Goal: Task Accomplishment & Management: Complete application form

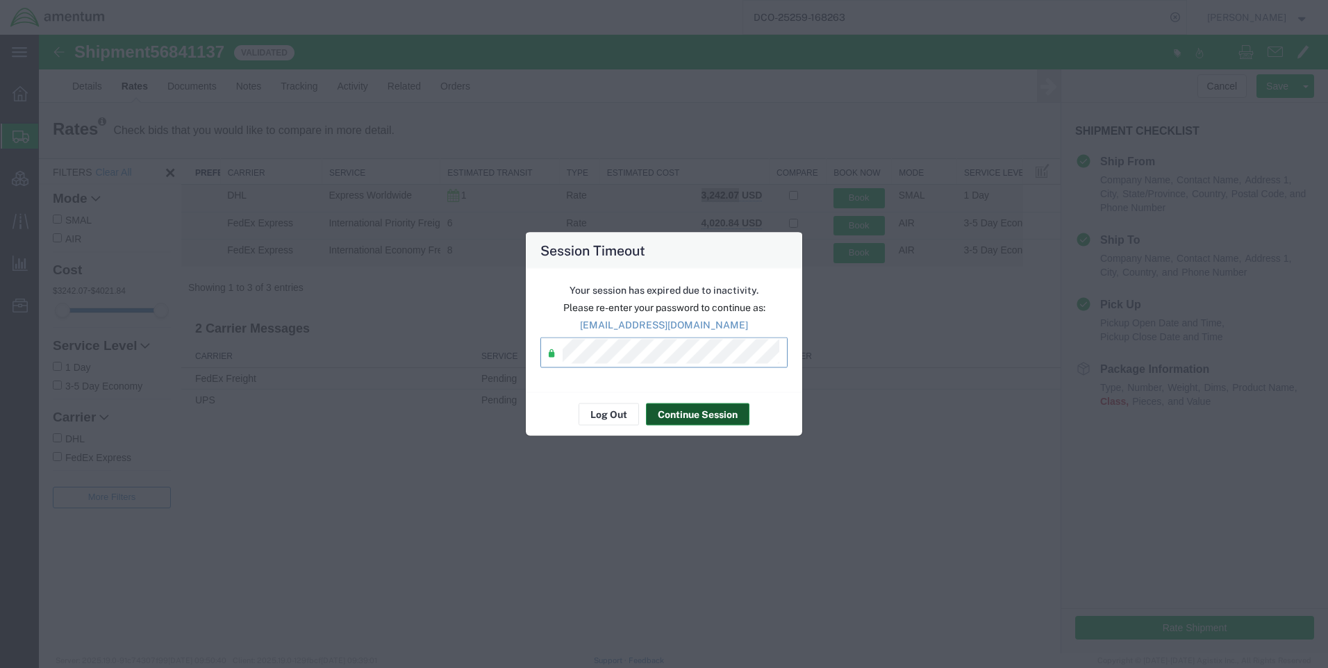
click at [686, 422] on button "Continue Session" at bounding box center [697, 415] width 103 height 22
click at [689, 408] on button "Continue Session" at bounding box center [697, 415] width 103 height 22
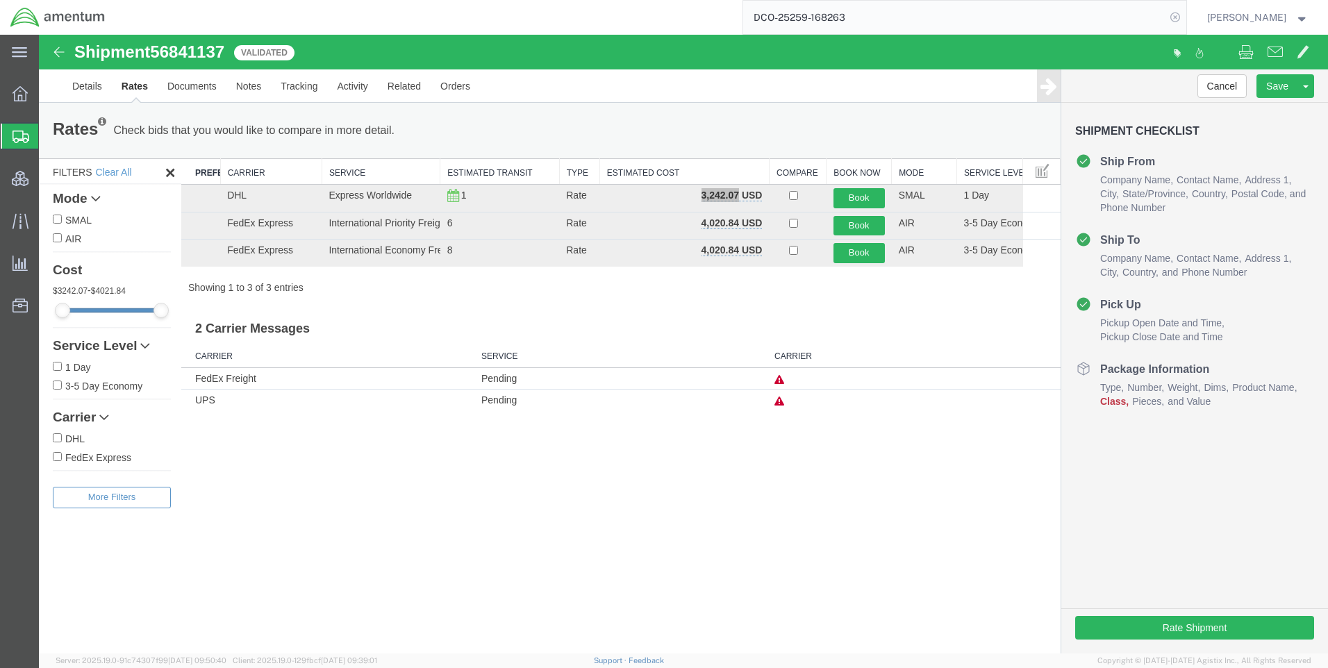
click at [1185, 12] on icon at bounding box center [1174, 17] width 19 height 19
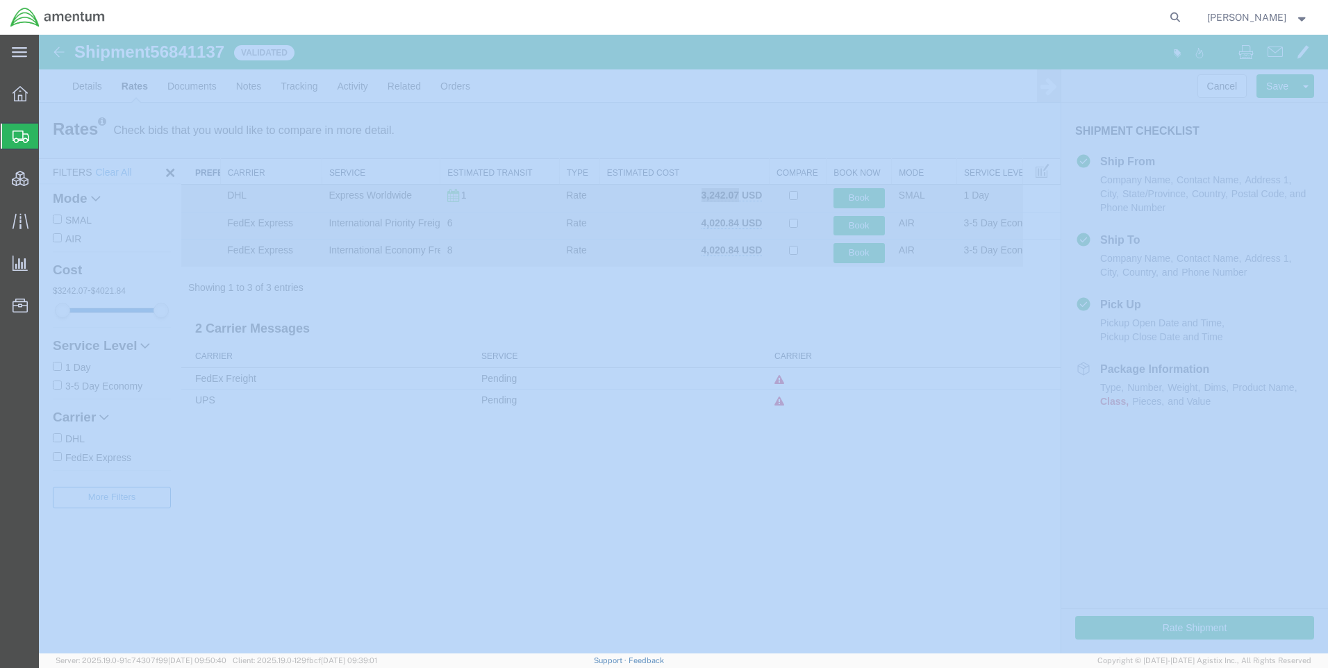
click at [1185, 12] on icon at bounding box center [1174, 17] width 19 height 19
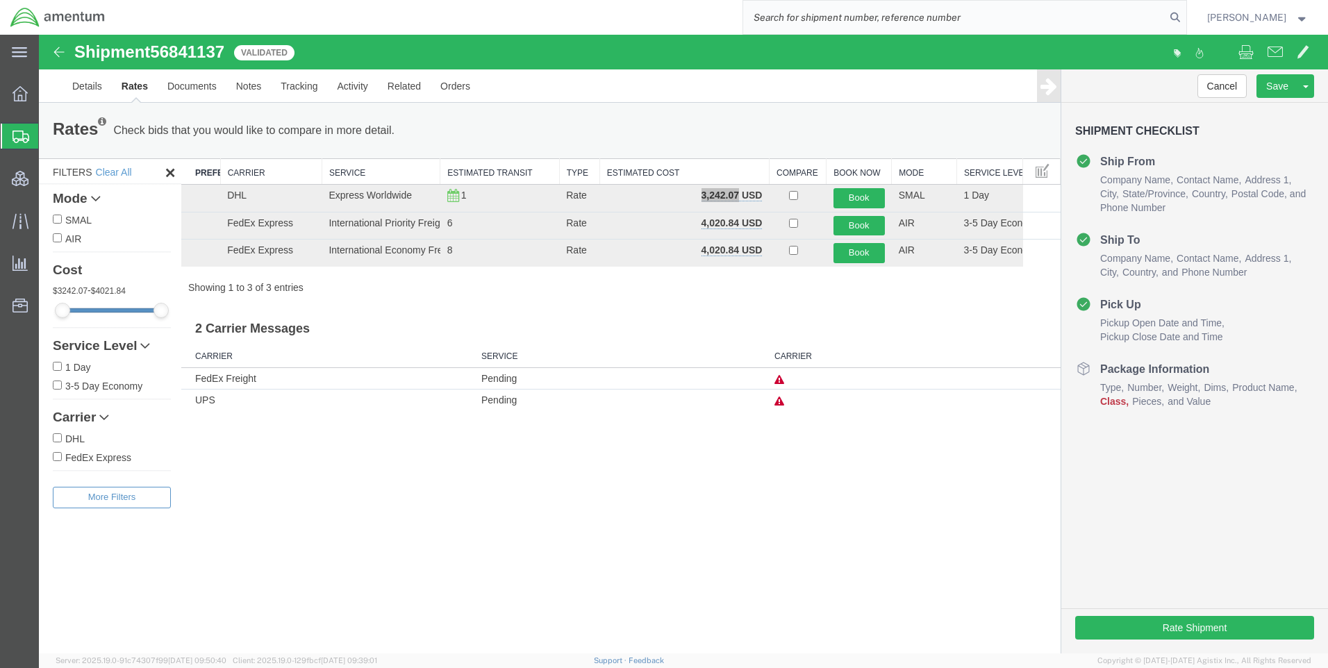
paste input "DCO-25259-168241"
click at [1185, 16] on icon at bounding box center [1174, 17] width 19 height 19
type input "DCO-25259-168241"
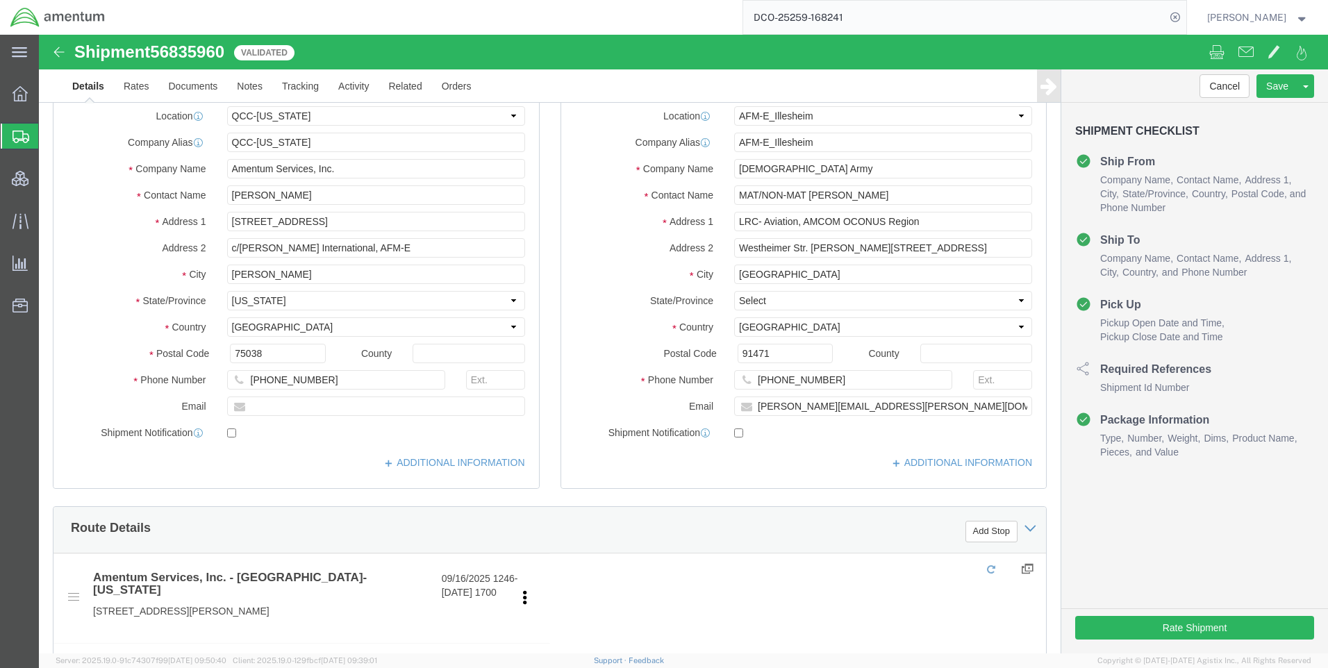
select select "42668"
select select "42637"
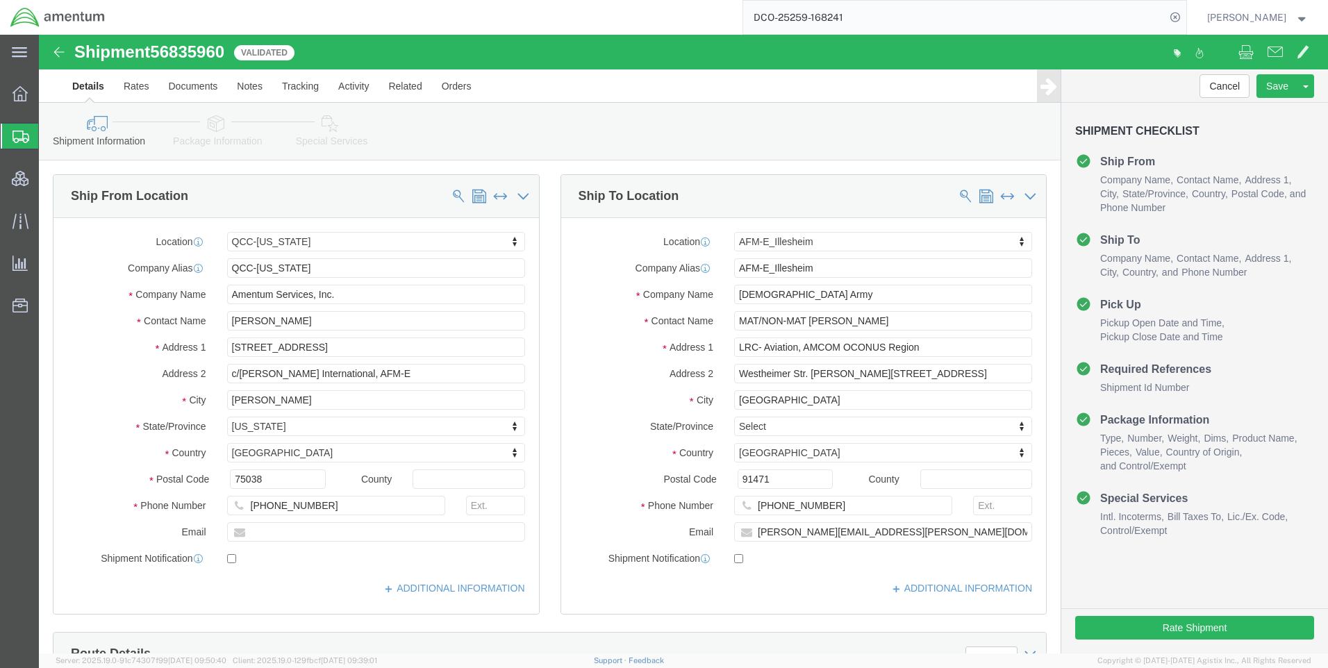
click link "Package Information"
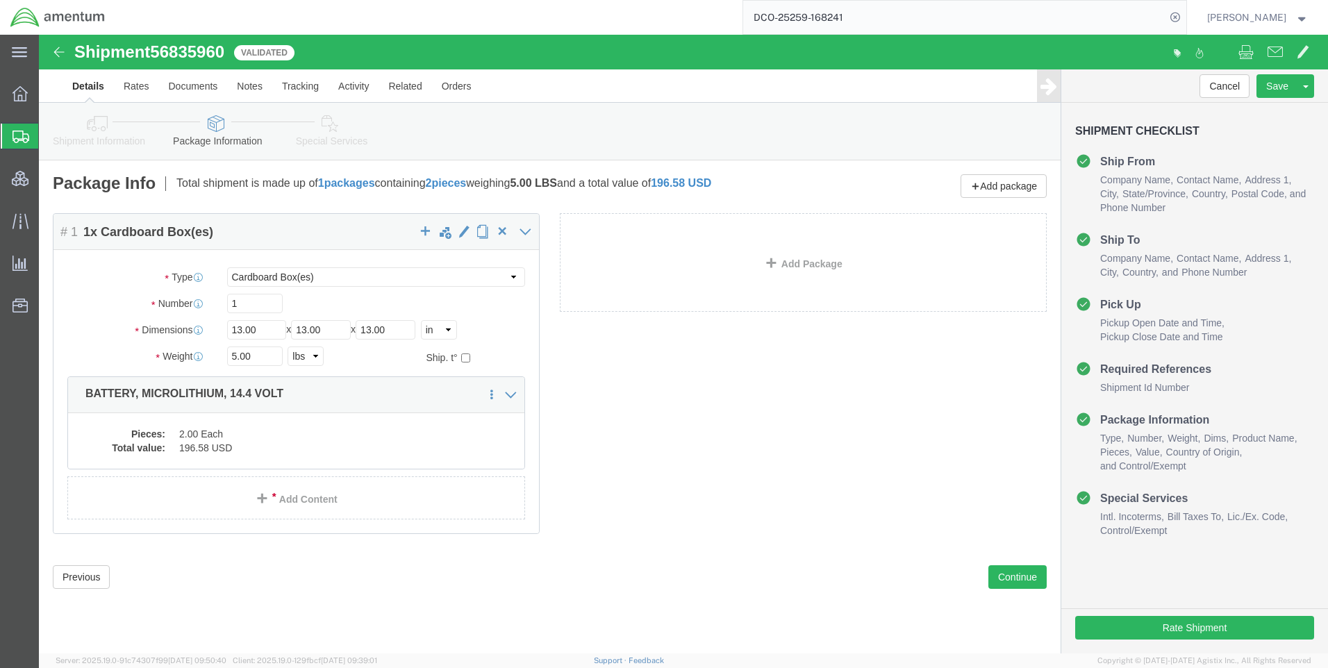
click link "Special Services"
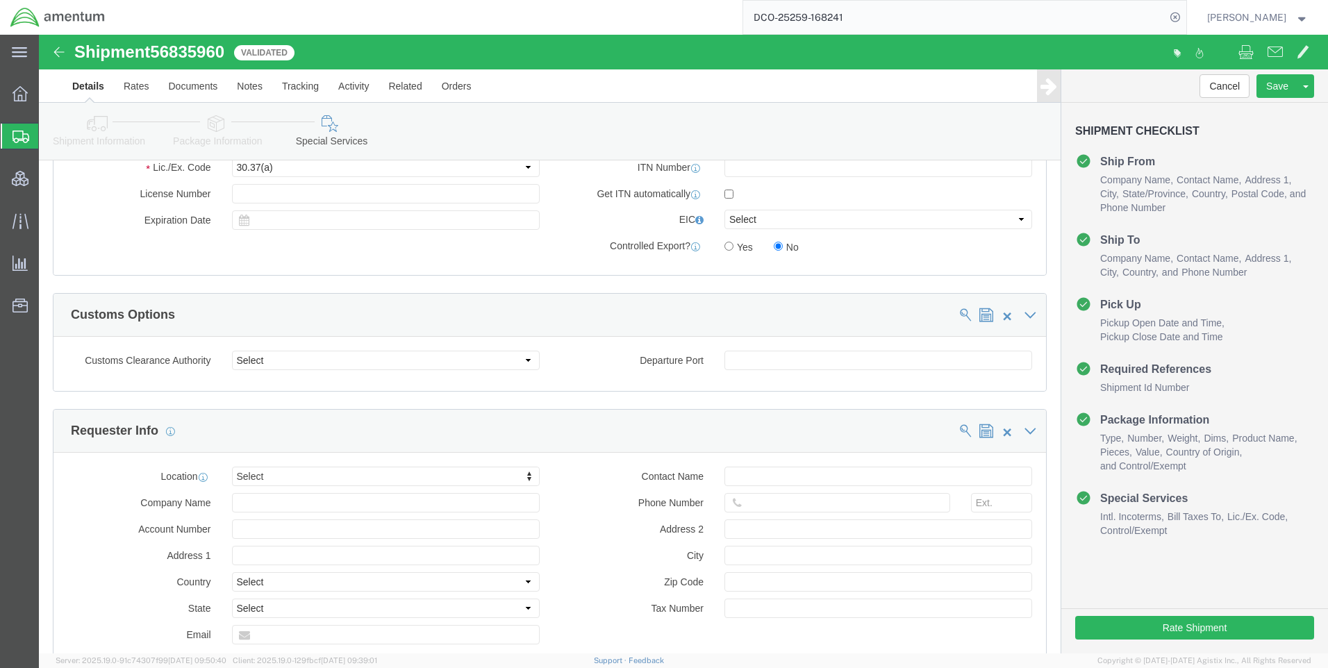
scroll to position [979, 0]
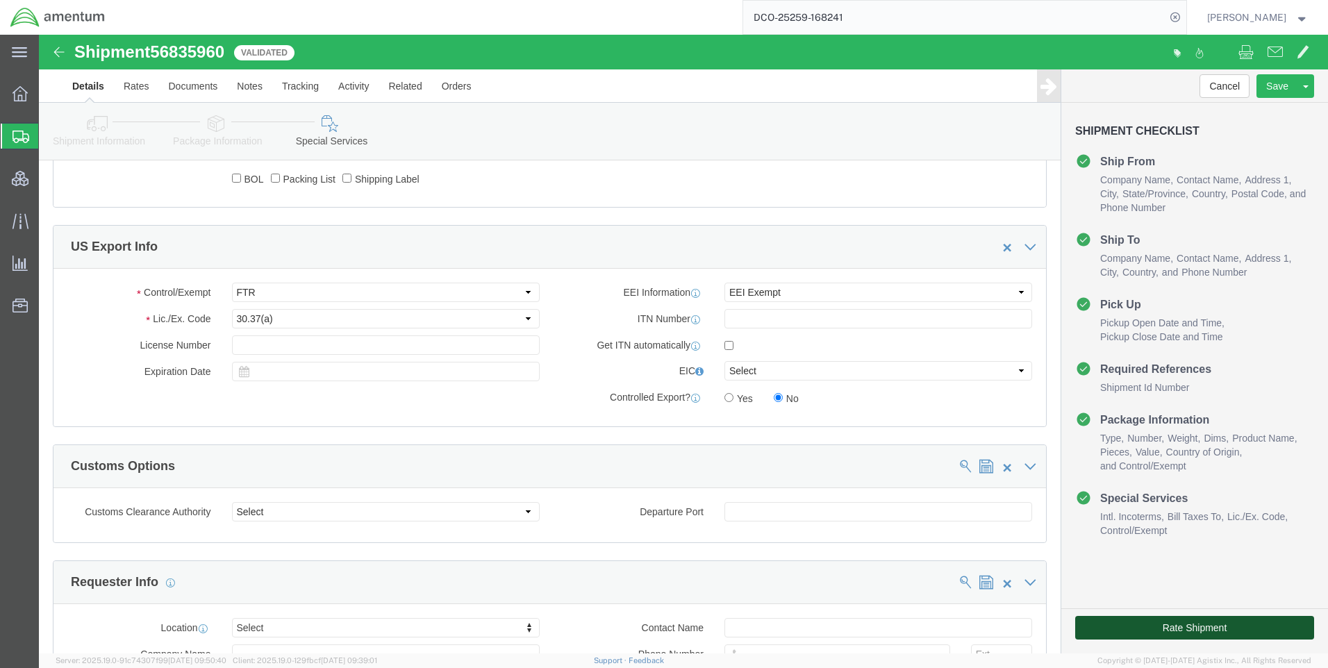
click button "Rate Shipment"
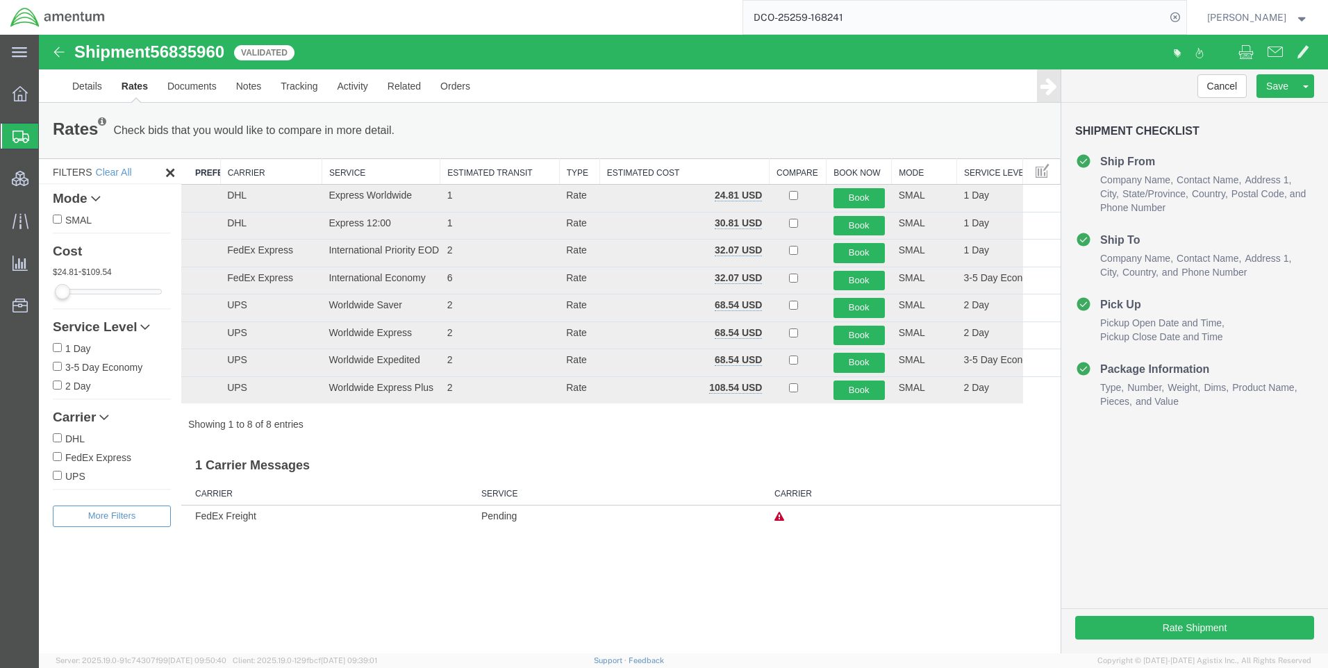
scroll to position [0, 0]
click at [852, 194] on button "Book" at bounding box center [858, 198] width 51 height 20
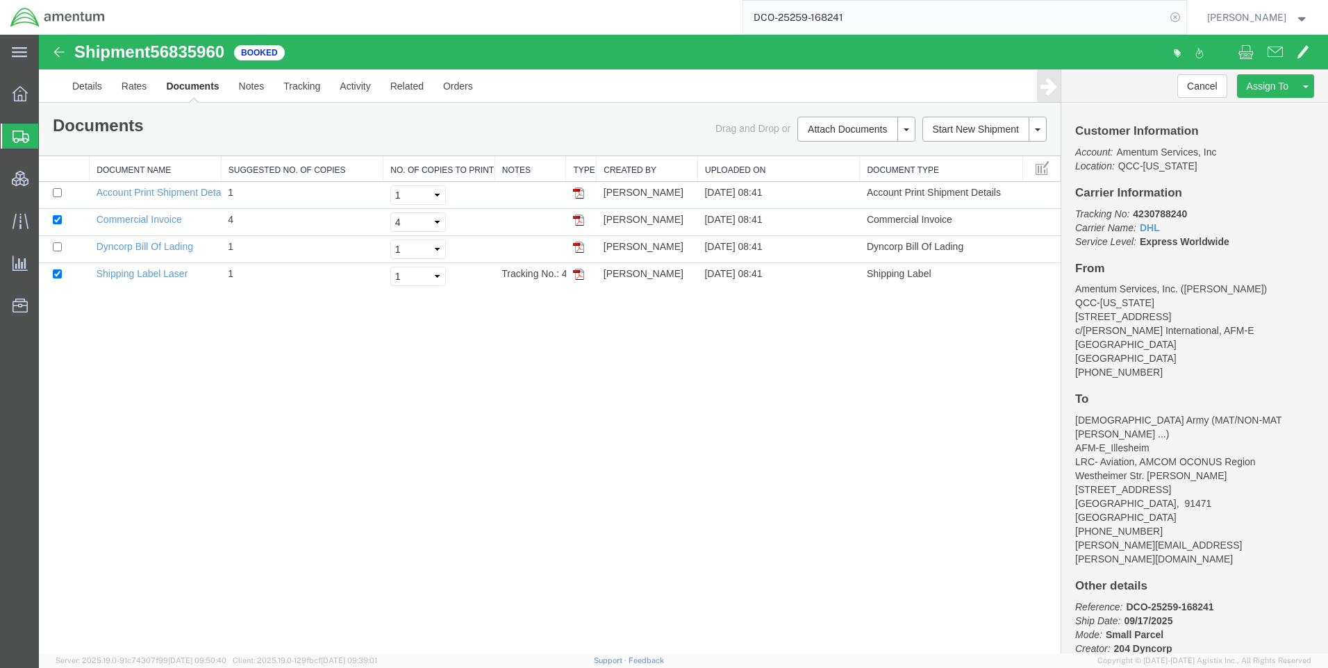
click at [1178, 15] on icon at bounding box center [1174, 17] width 19 height 19
click at [1180, 15] on icon at bounding box center [1174, 17] width 19 height 19
paste input "DCO-25259-168263"
type input "DCO-25259-168263"
click at [1183, 12] on icon at bounding box center [1174, 17] width 19 height 19
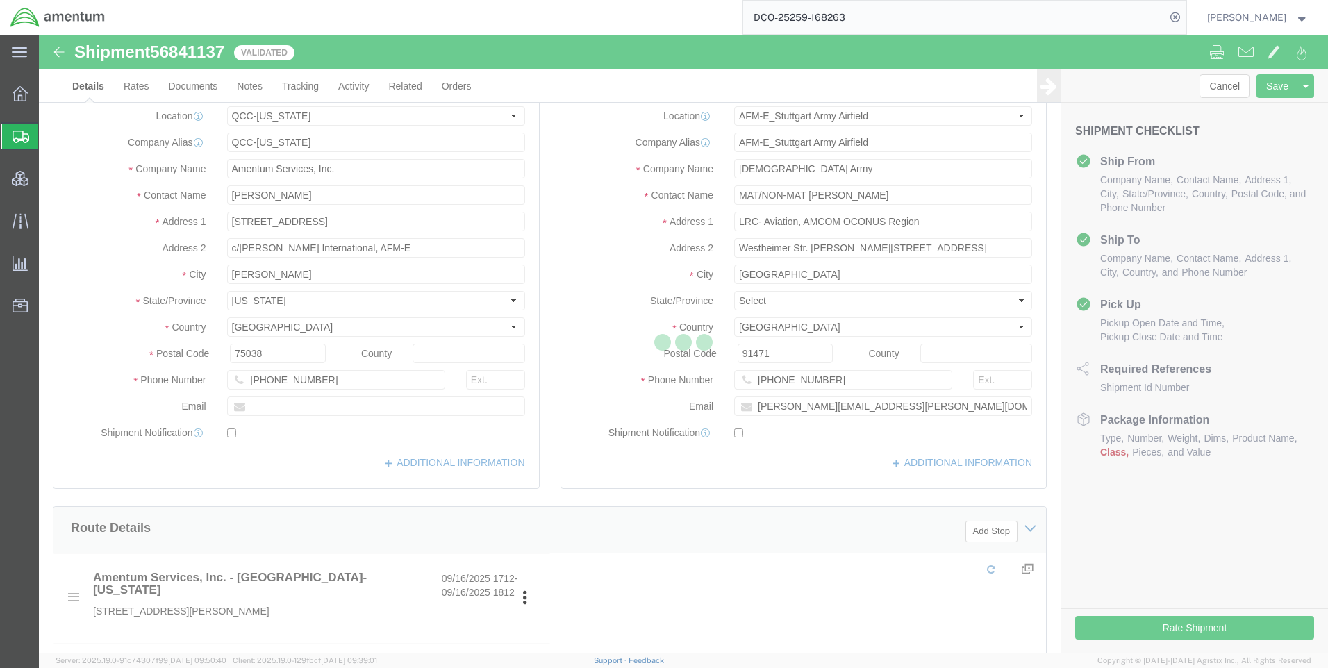
select select "42668"
select select "69712"
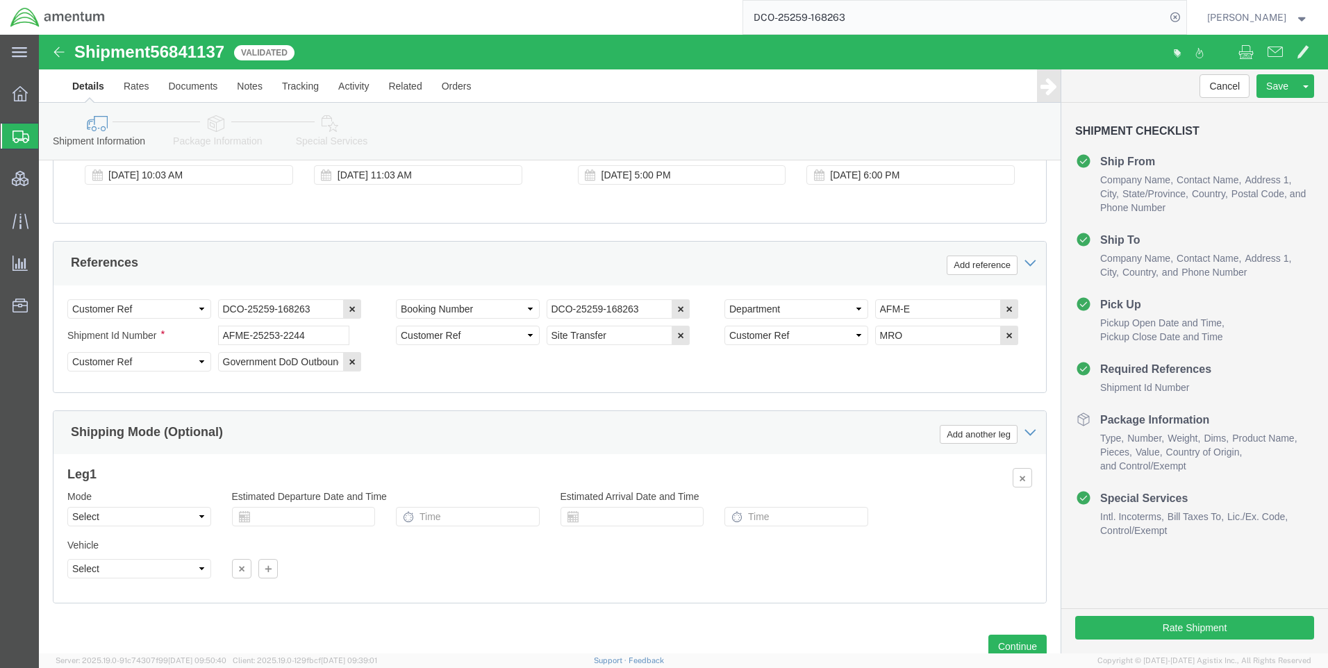
scroll to position [876, 0]
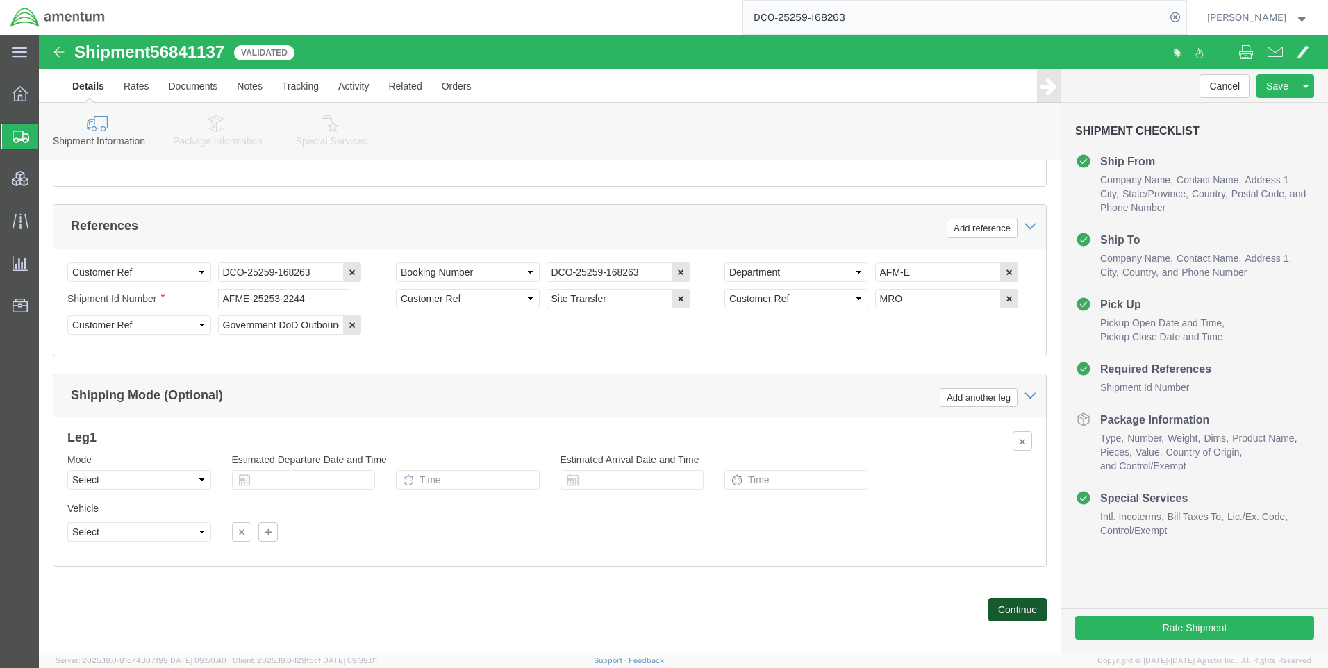
click button "Continue"
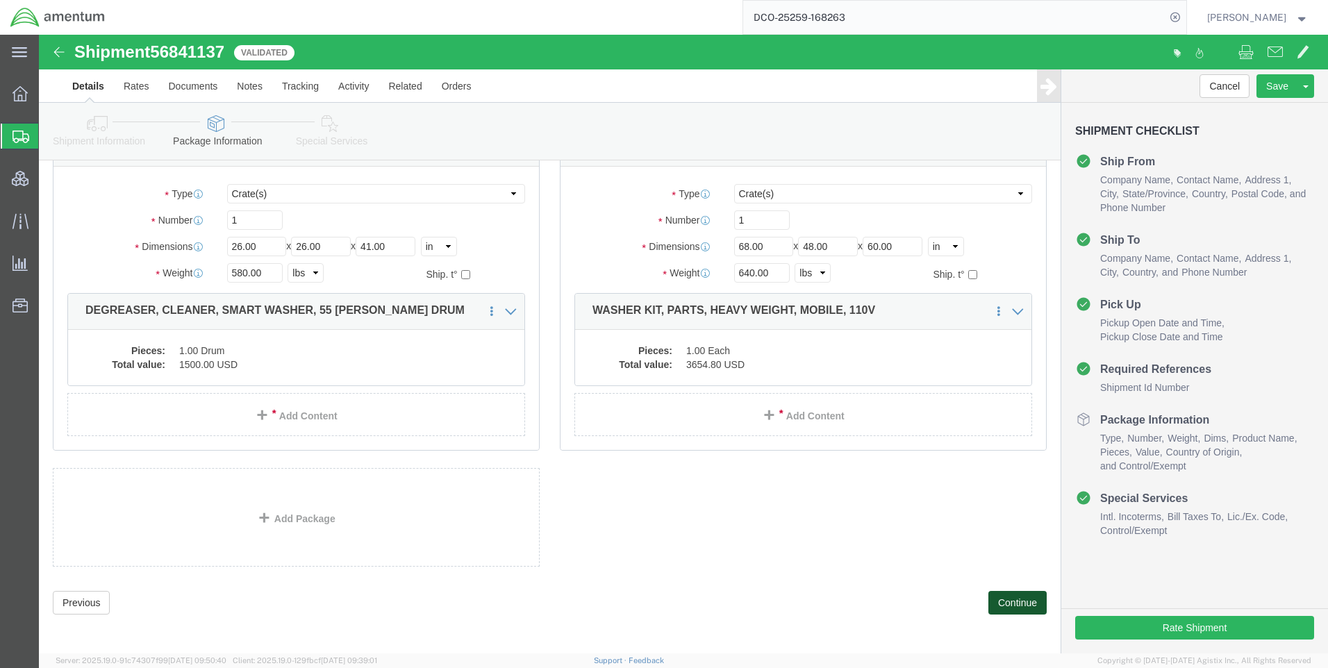
scroll to position [87, 0]
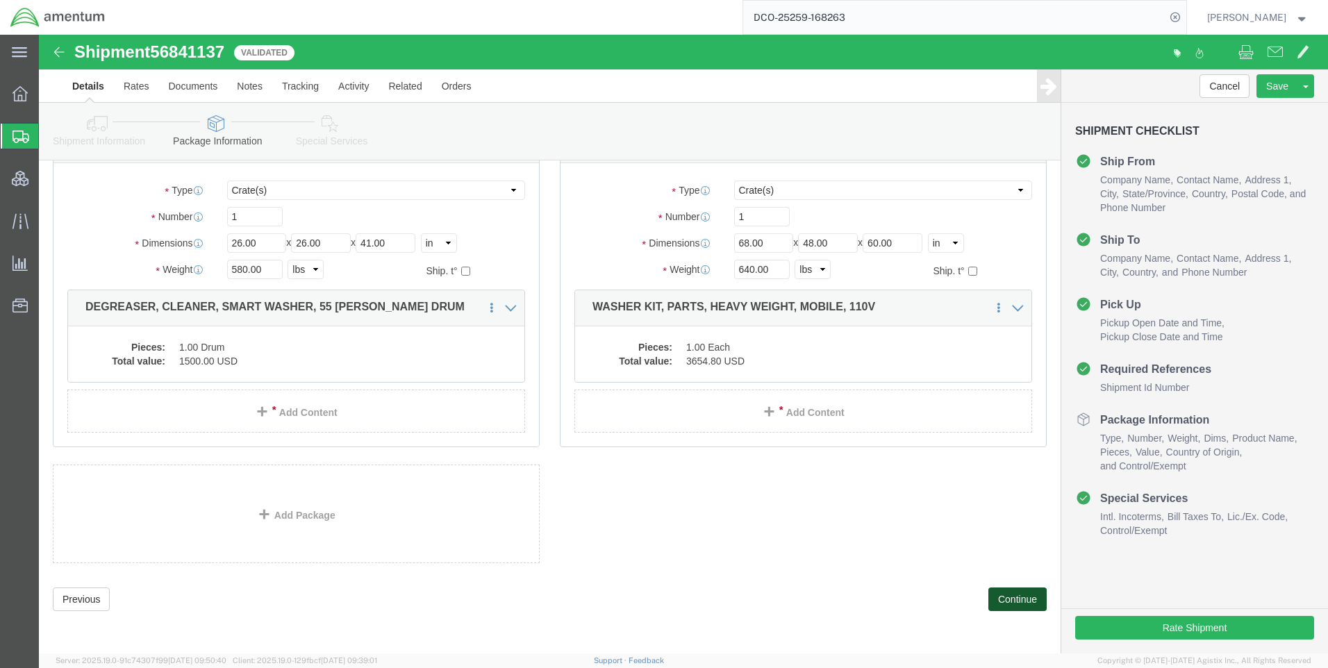
click button "Continue"
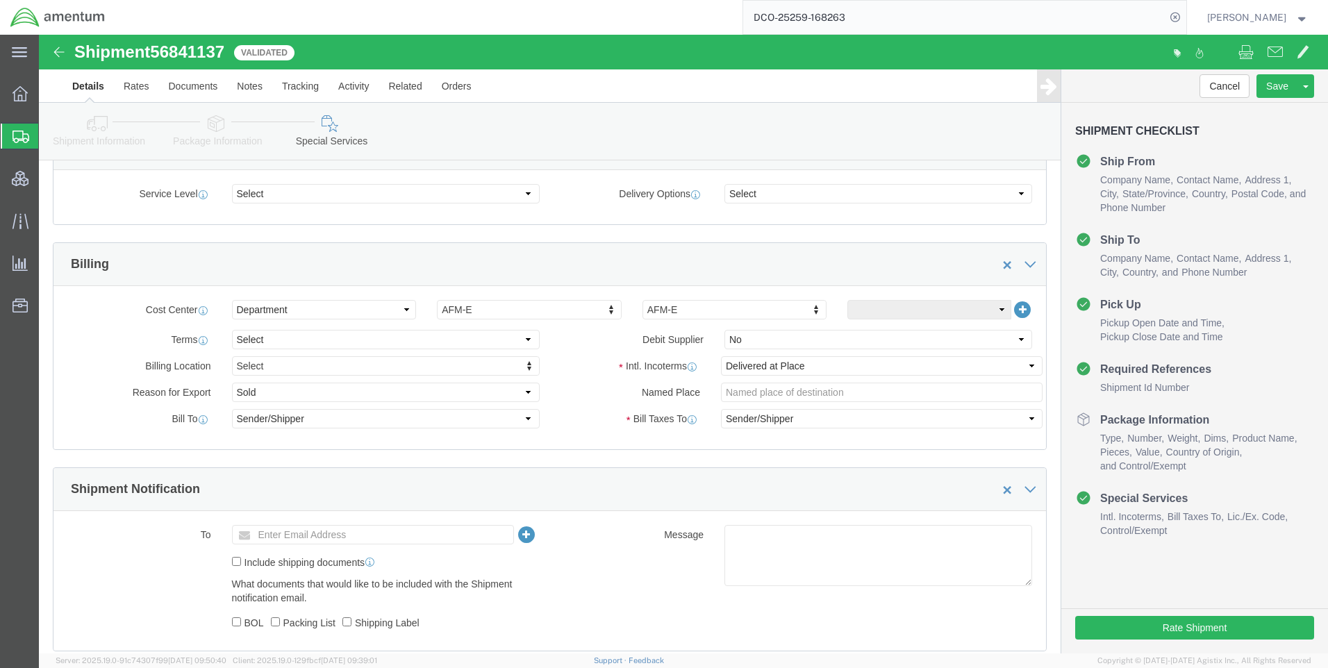
scroll to position [781, 0]
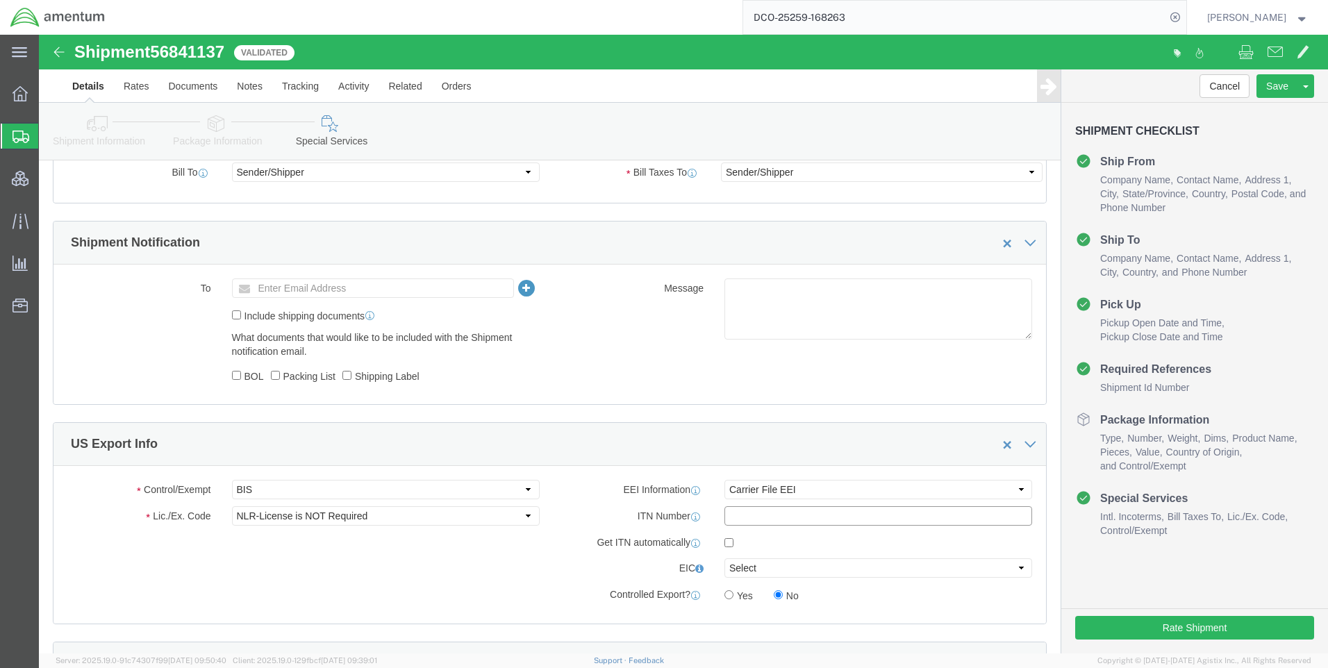
paste input "X20250916515134"
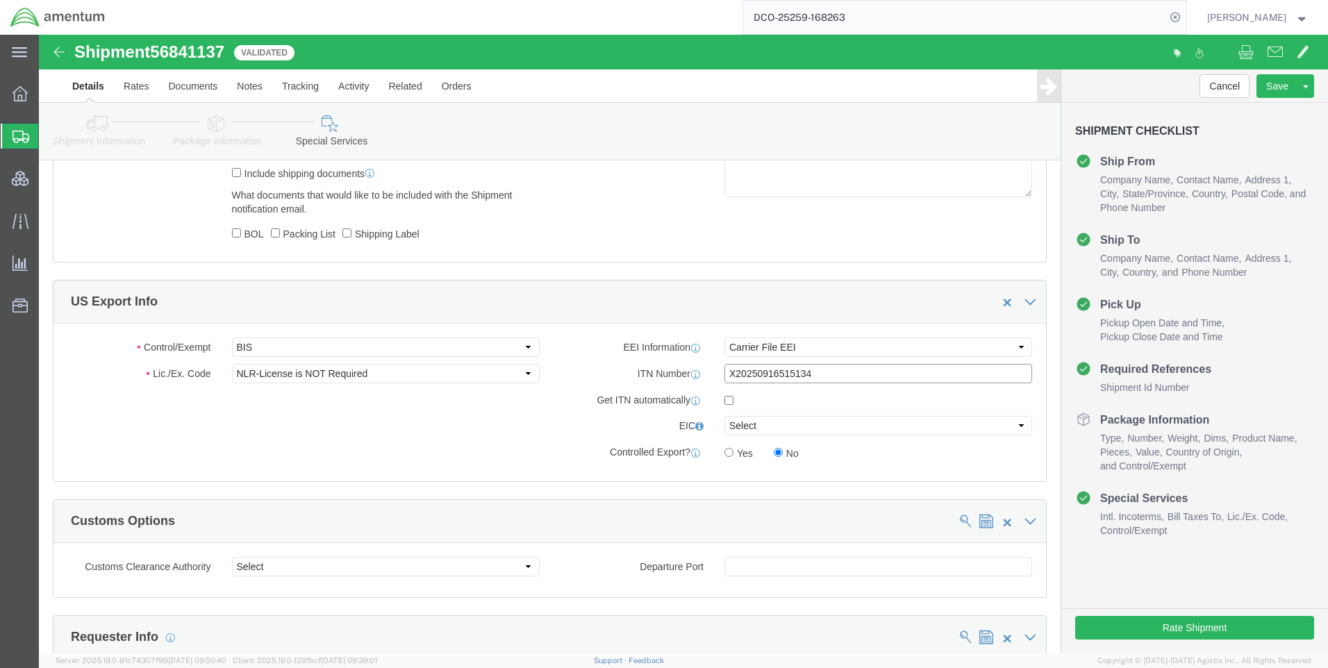
scroll to position [920, 0]
type input "X20250916515134"
click select "Select AES-Direct EEI Carrier File EEI EEI Exempt"
select select "AESD"
click select "Select AES-Direct EEI Carrier File EEI EEI Exempt"
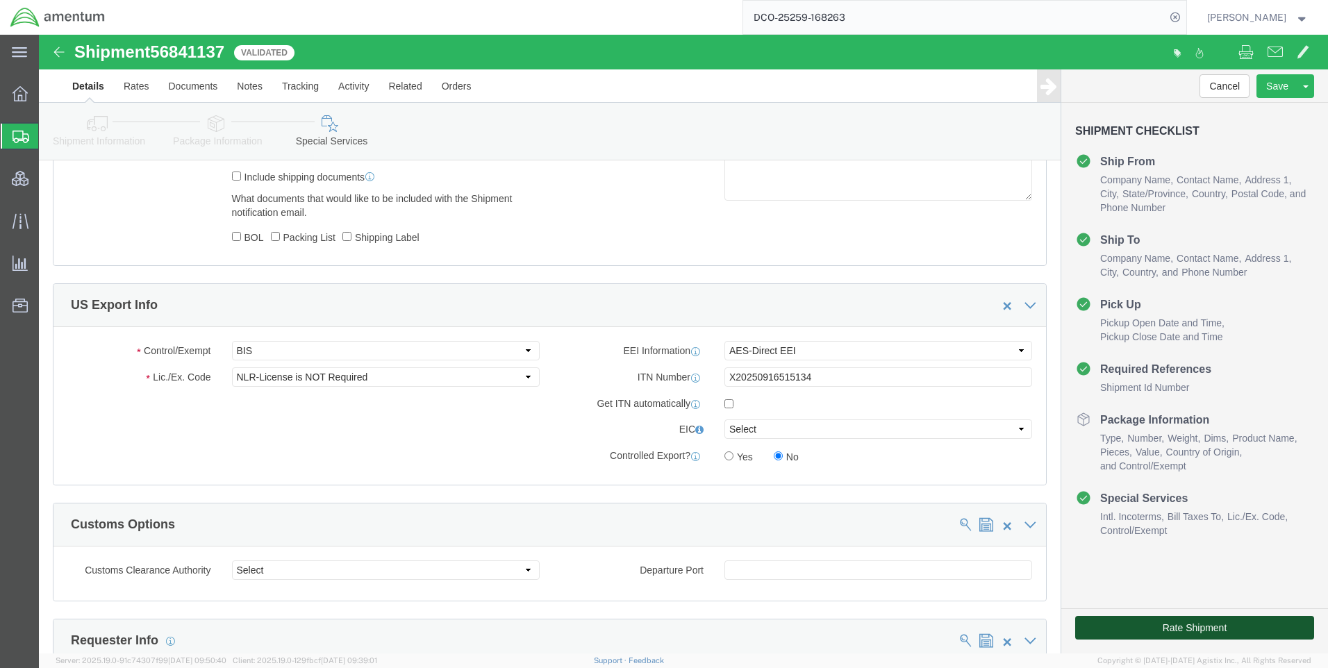
click button "Rate Shipment"
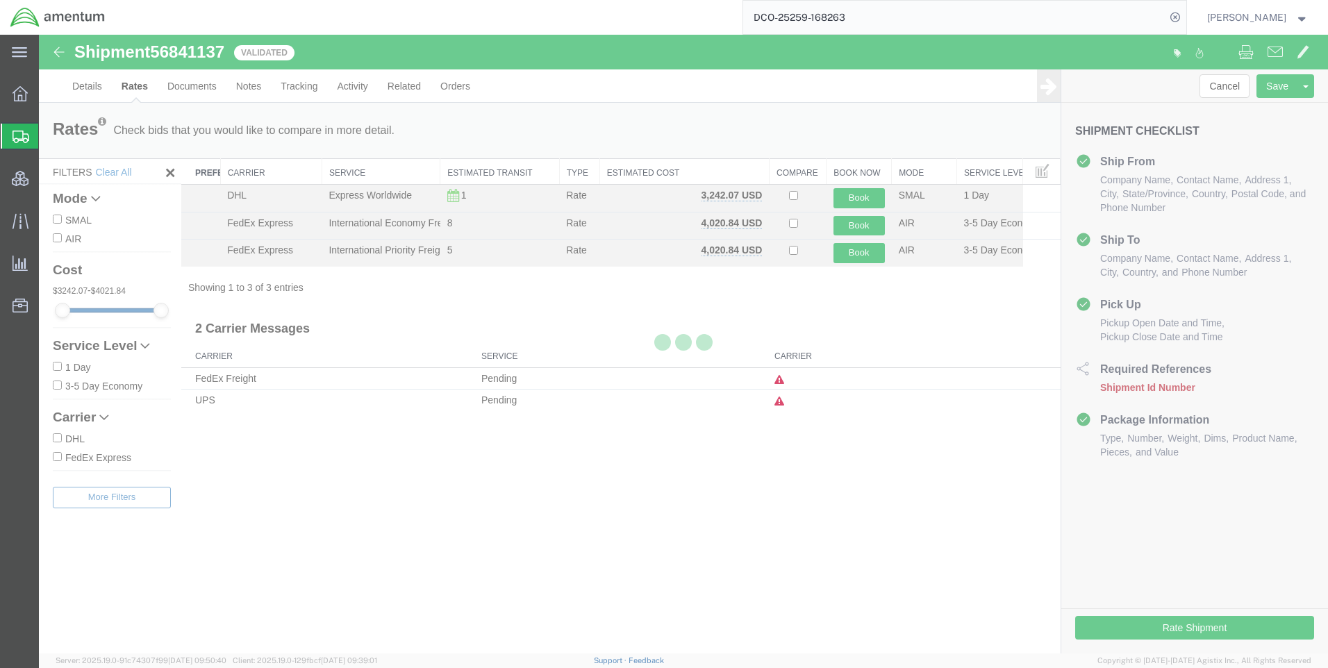
scroll to position [0, 0]
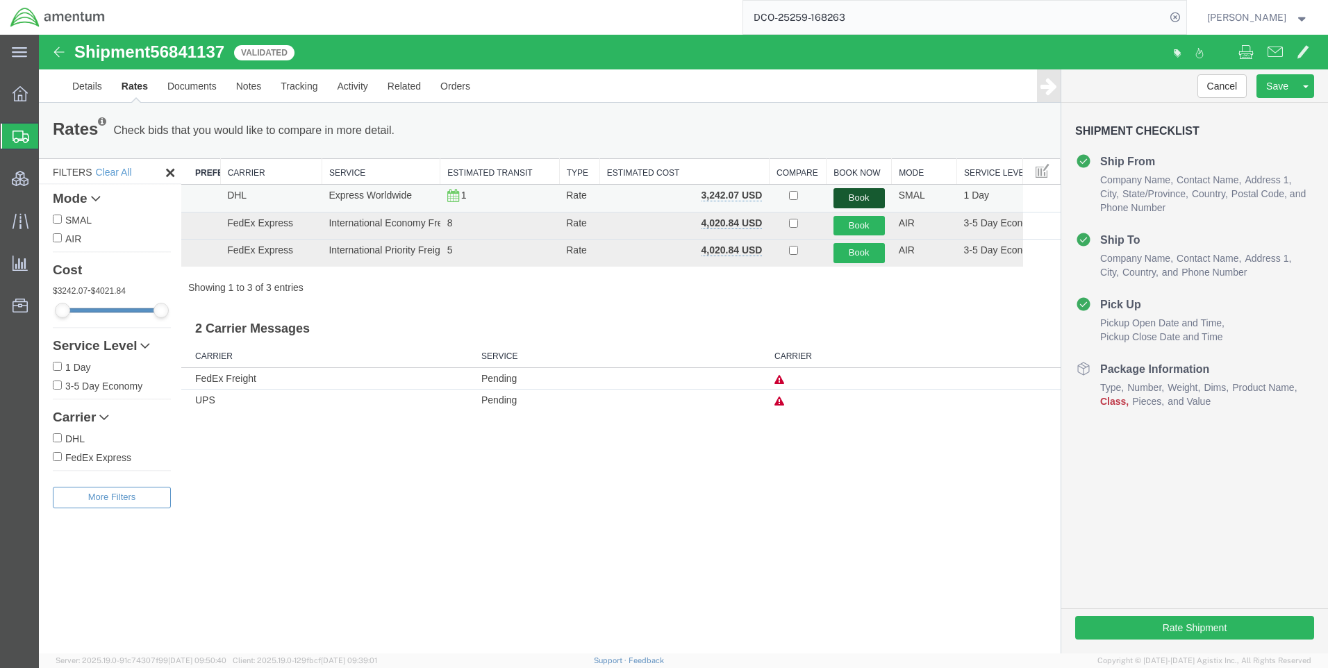
click at [847, 191] on button "Book" at bounding box center [858, 198] width 51 height 20
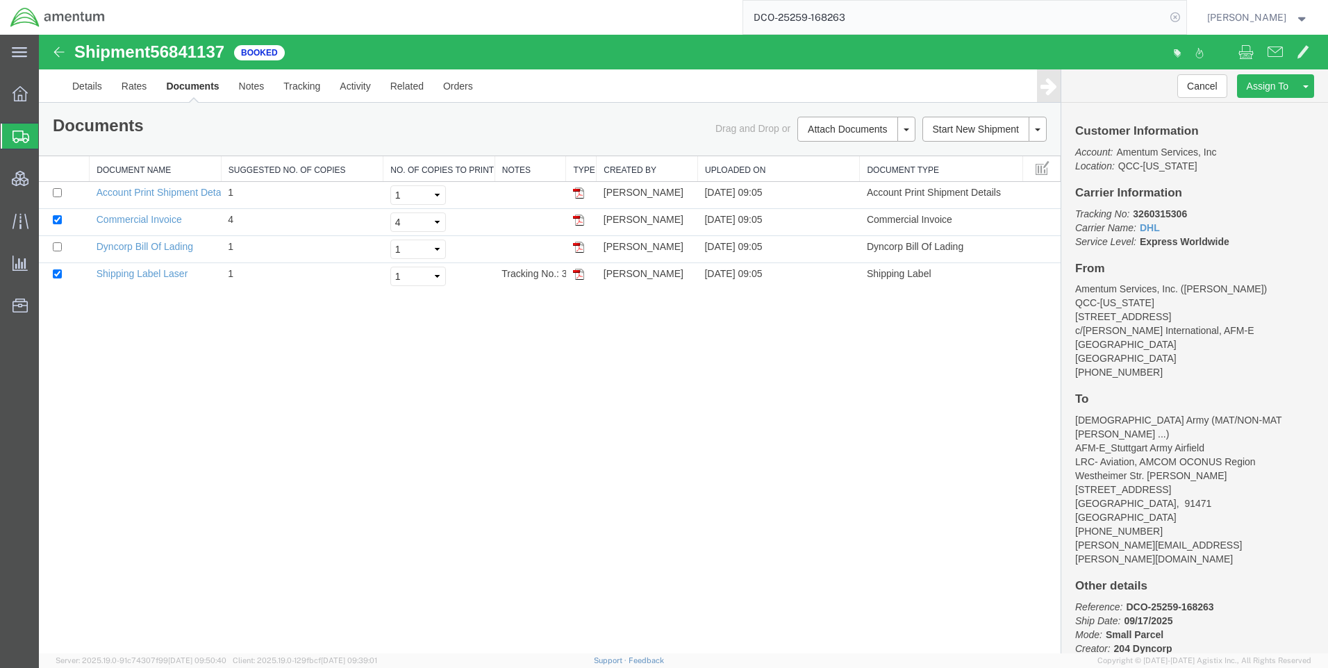
click at [1185, 18] on icon at bounding box center [1174, 17] width 19 height 19
click at [1185, 17] on icon at bounding box center [1174, 17] width 19 height 19
paste input "DCO-25259-168259"
type input "DCO-25259-168259"
click at [1183, 8] on icon at bounding box center [1174, 17] width 19 height 19
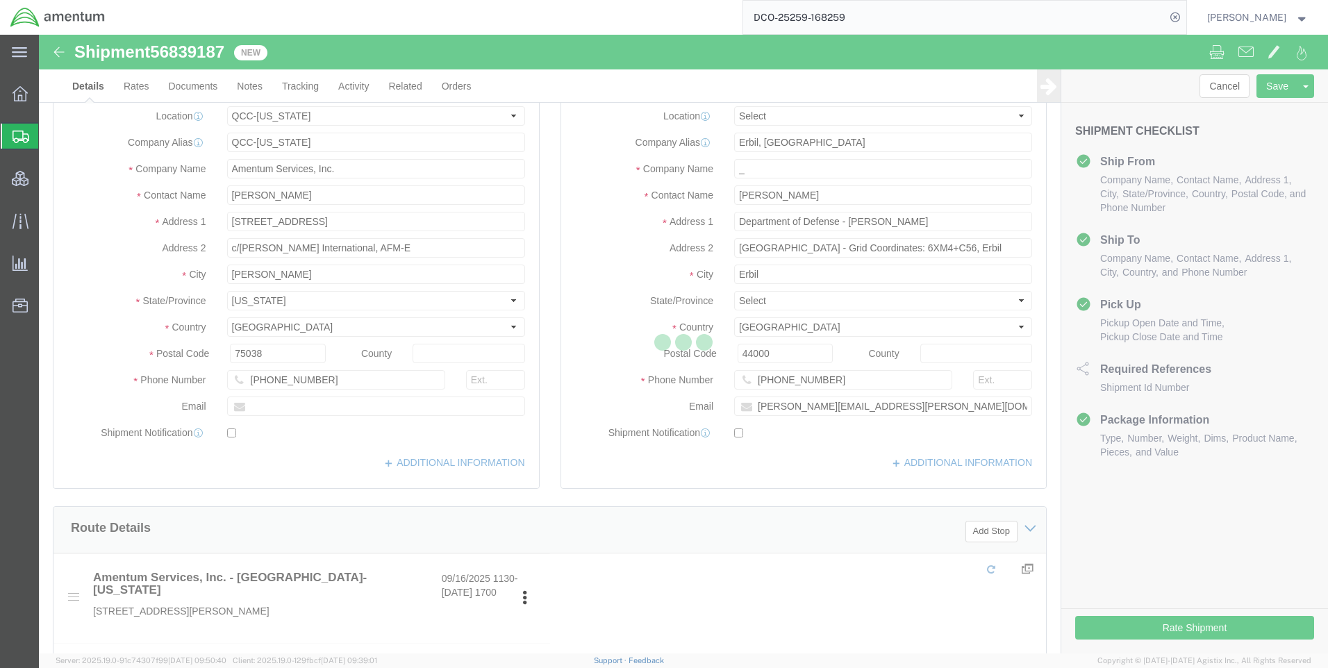
select select "42668"
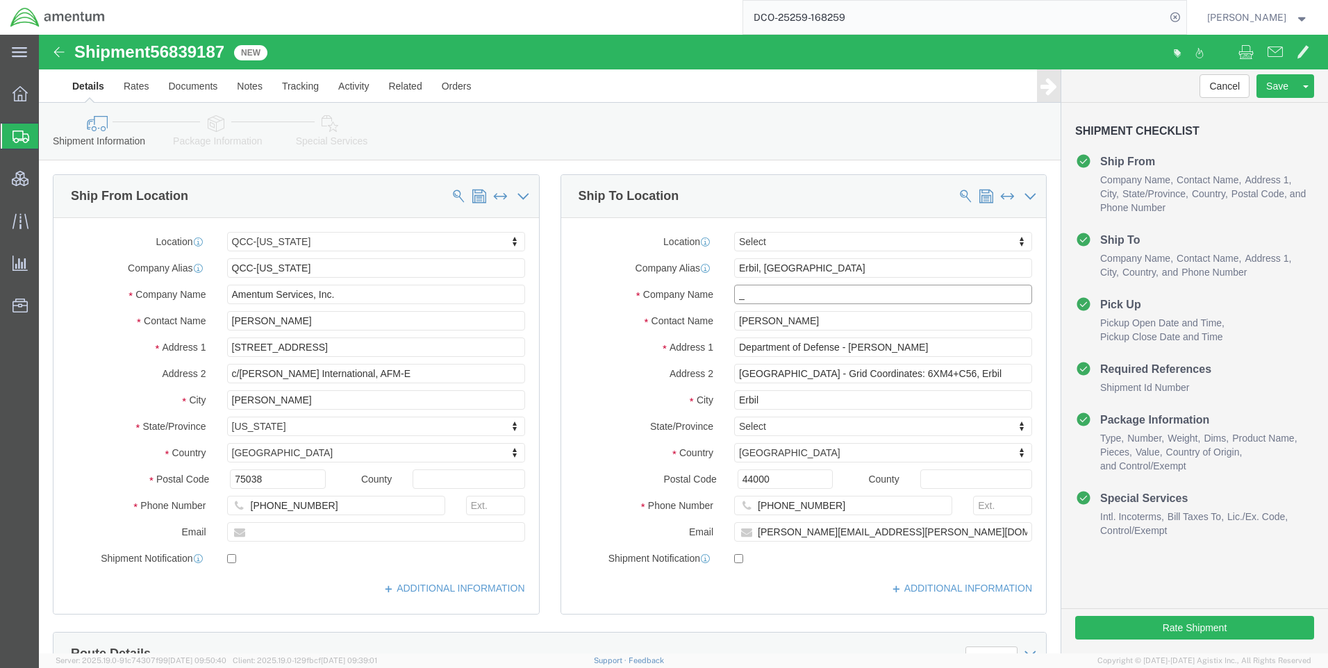
click input "_"
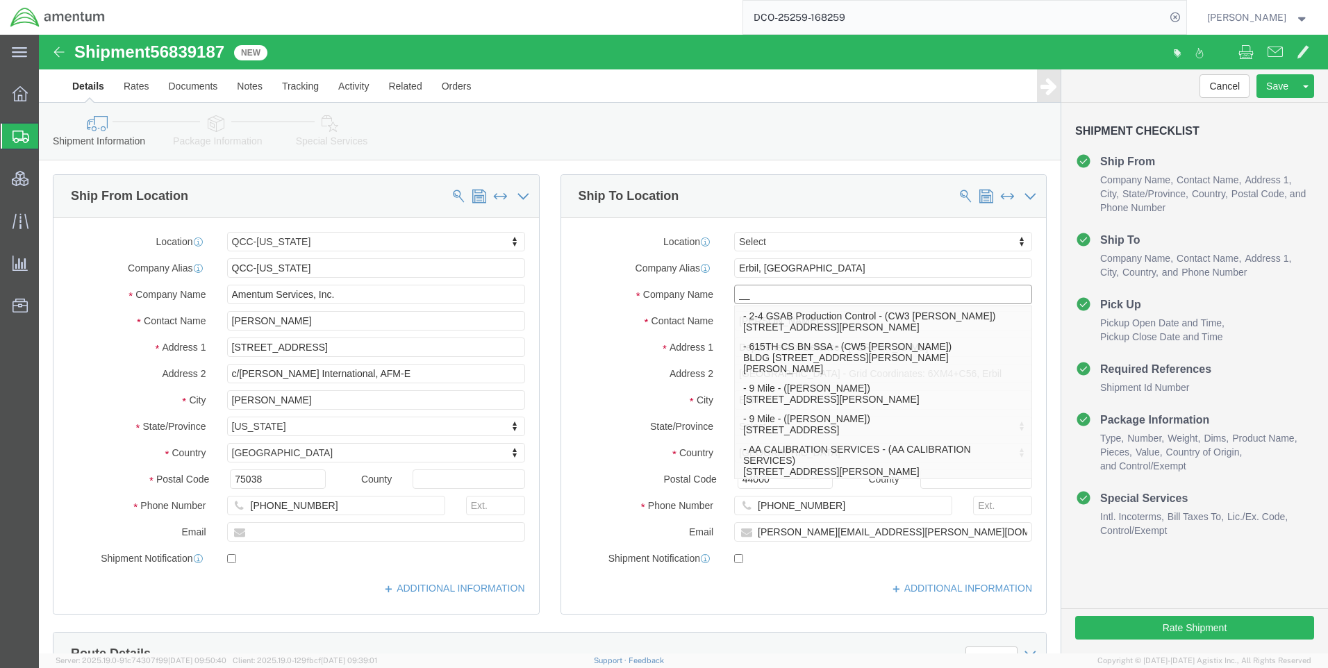
type input "__"
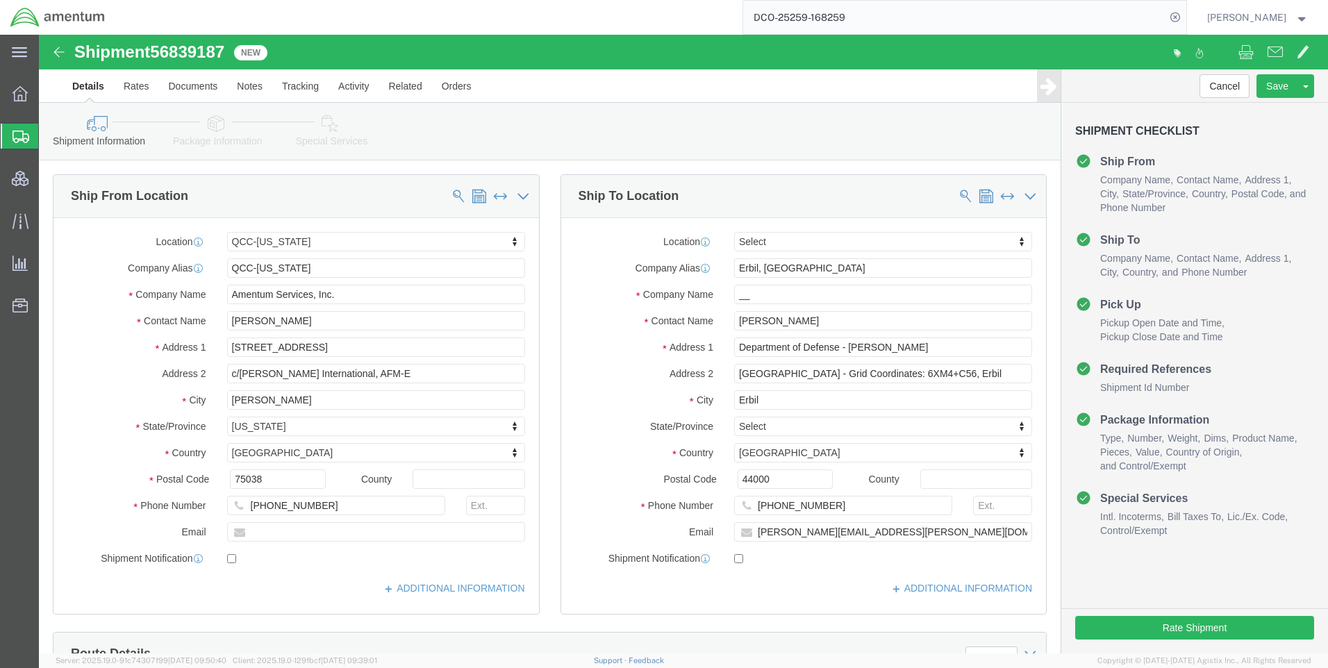
click ul "Details Rates Documents Notes Tracking Activity Related Orders"
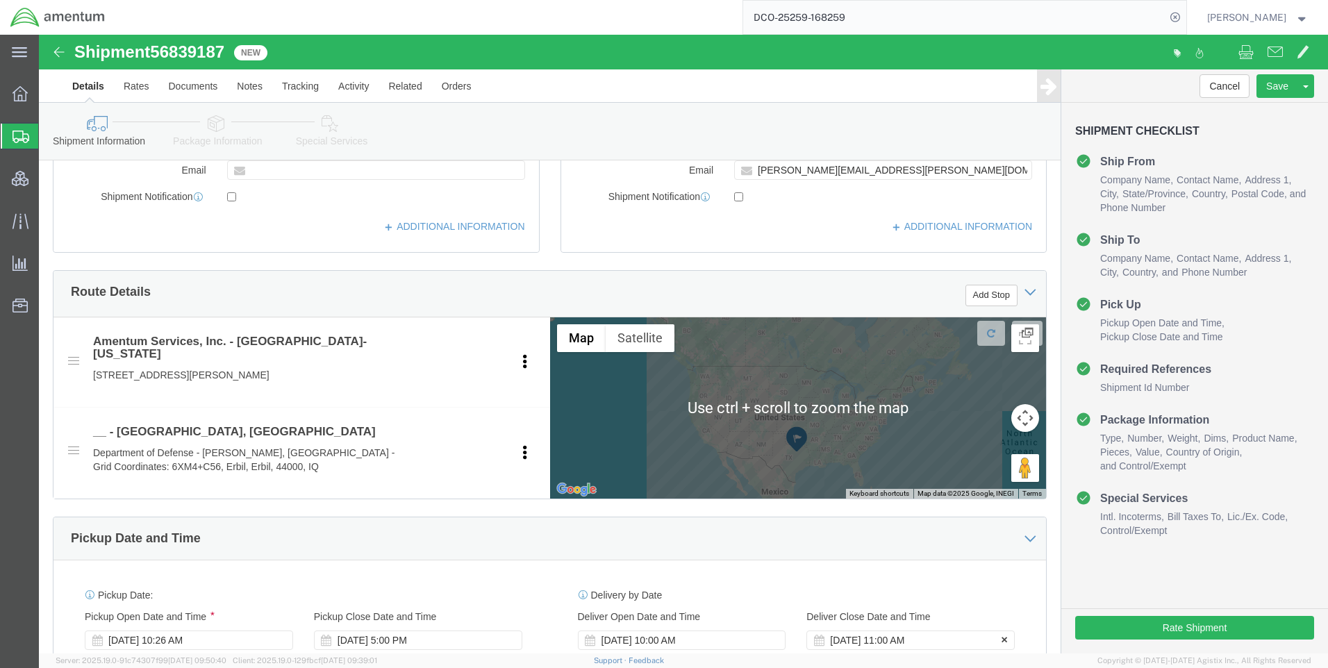
scroll to position [486, 0]
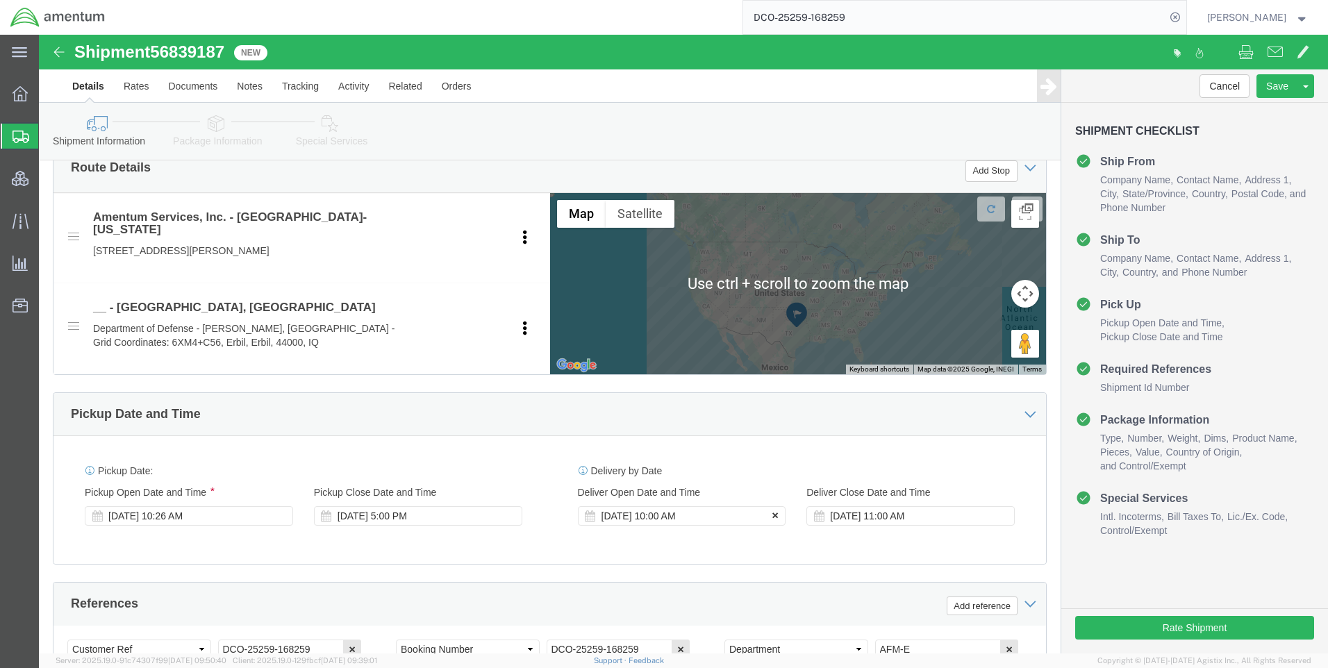
click button
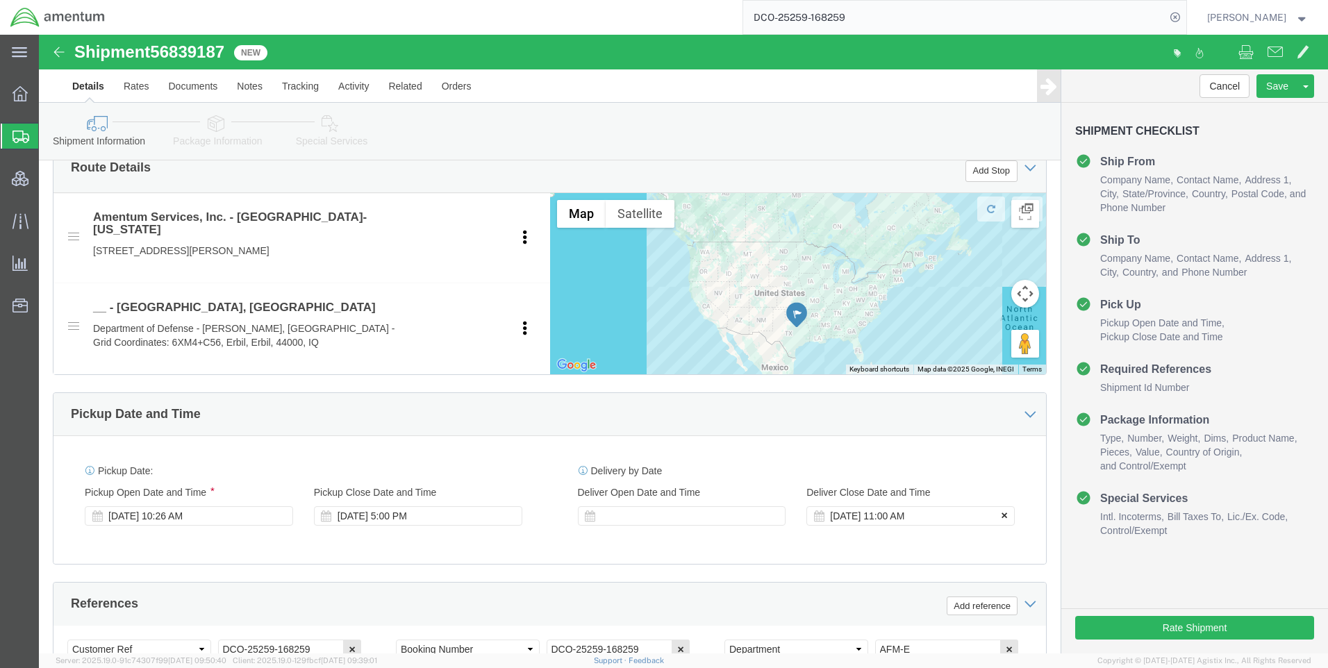
click icon
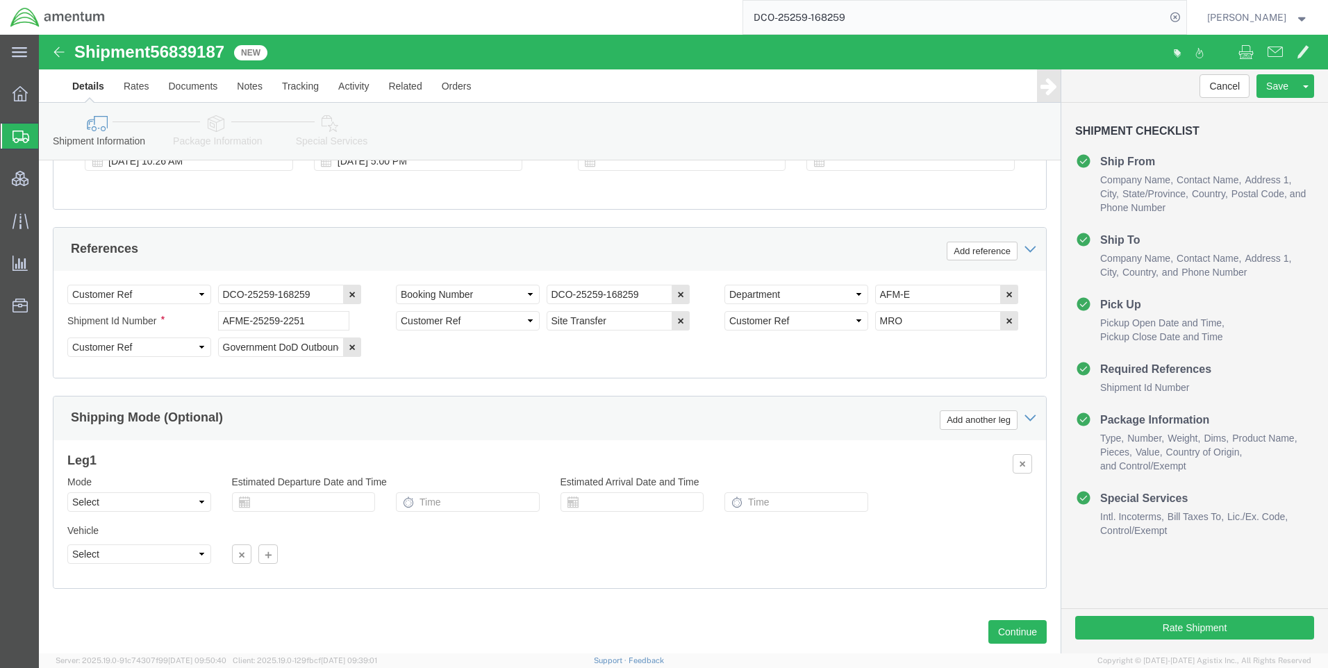
scroll to position [876, 0]
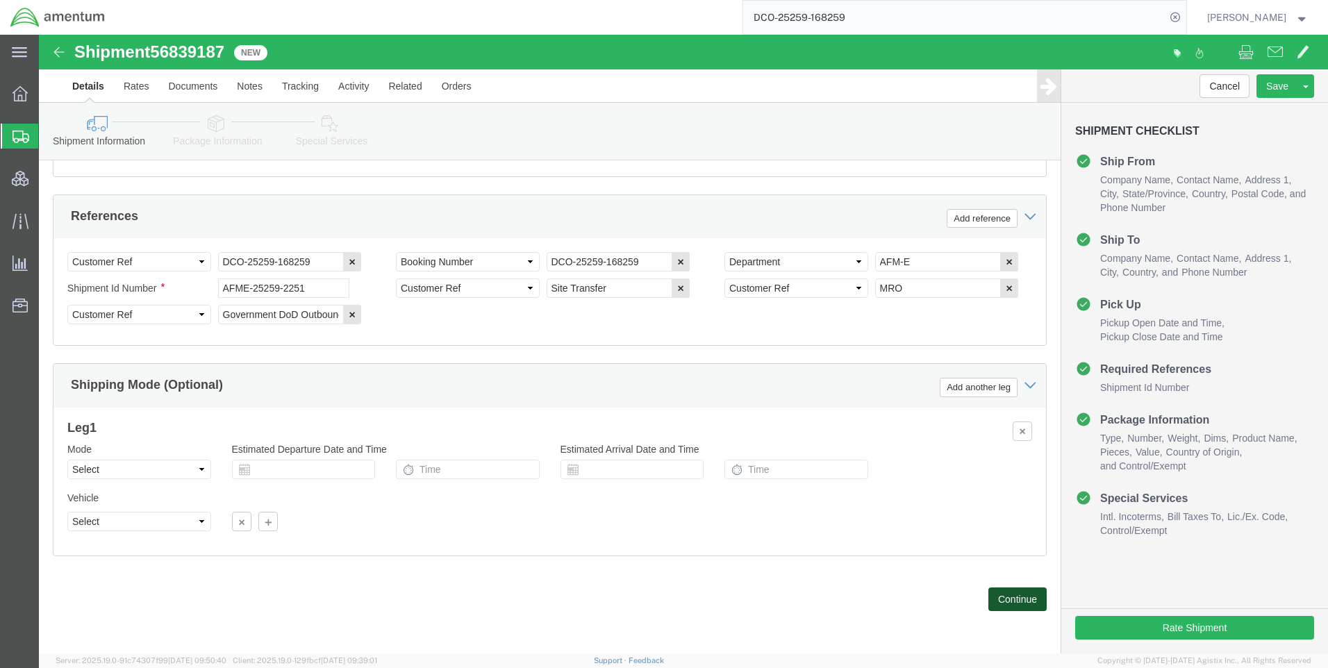
click button "Continue"
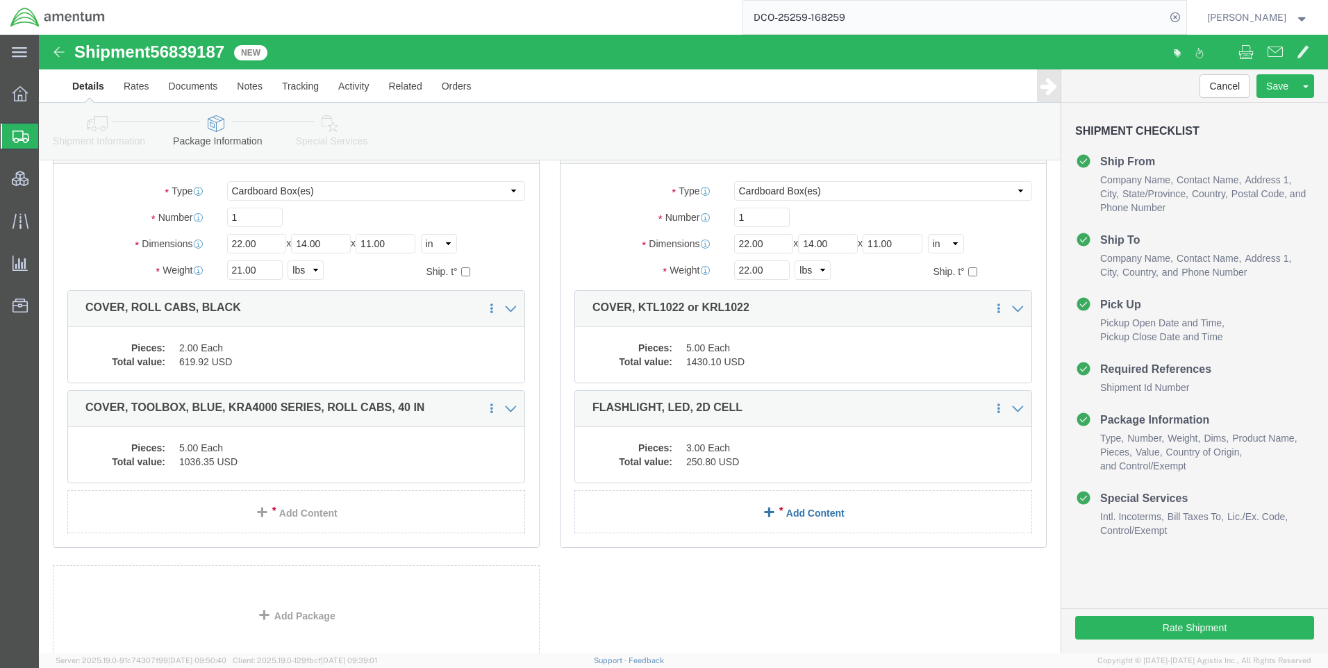
scroll to position [525, 0]
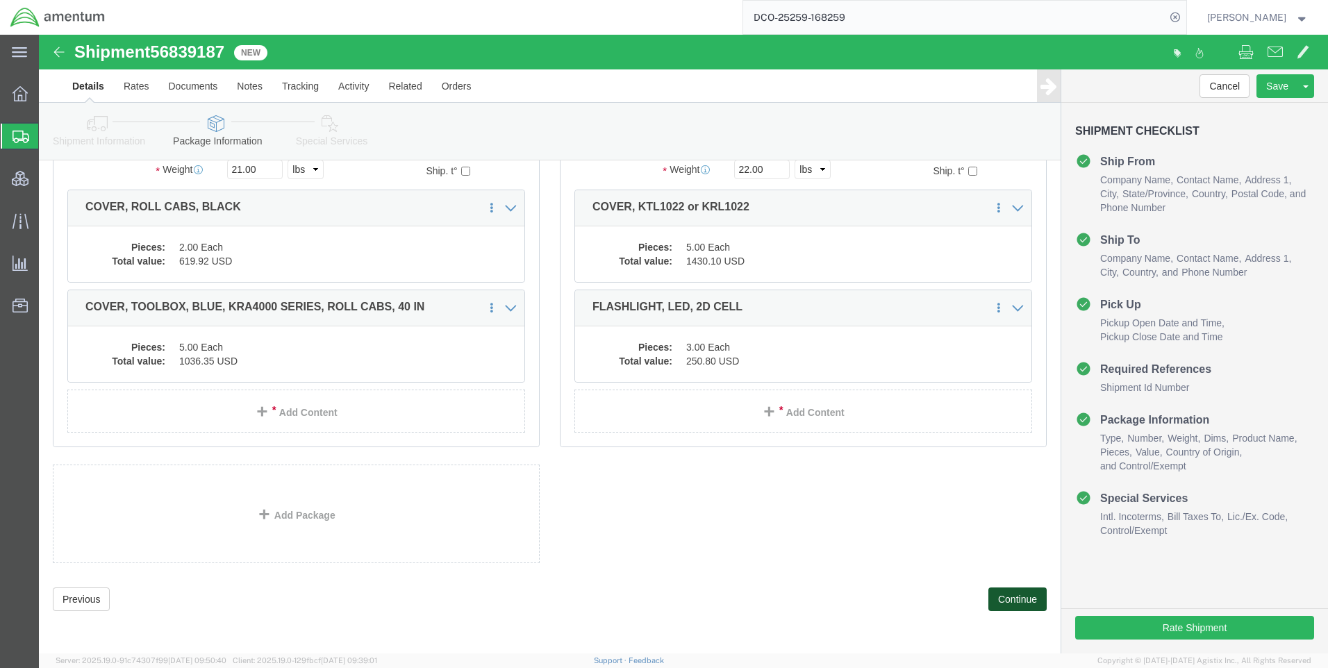
click button "Continue"
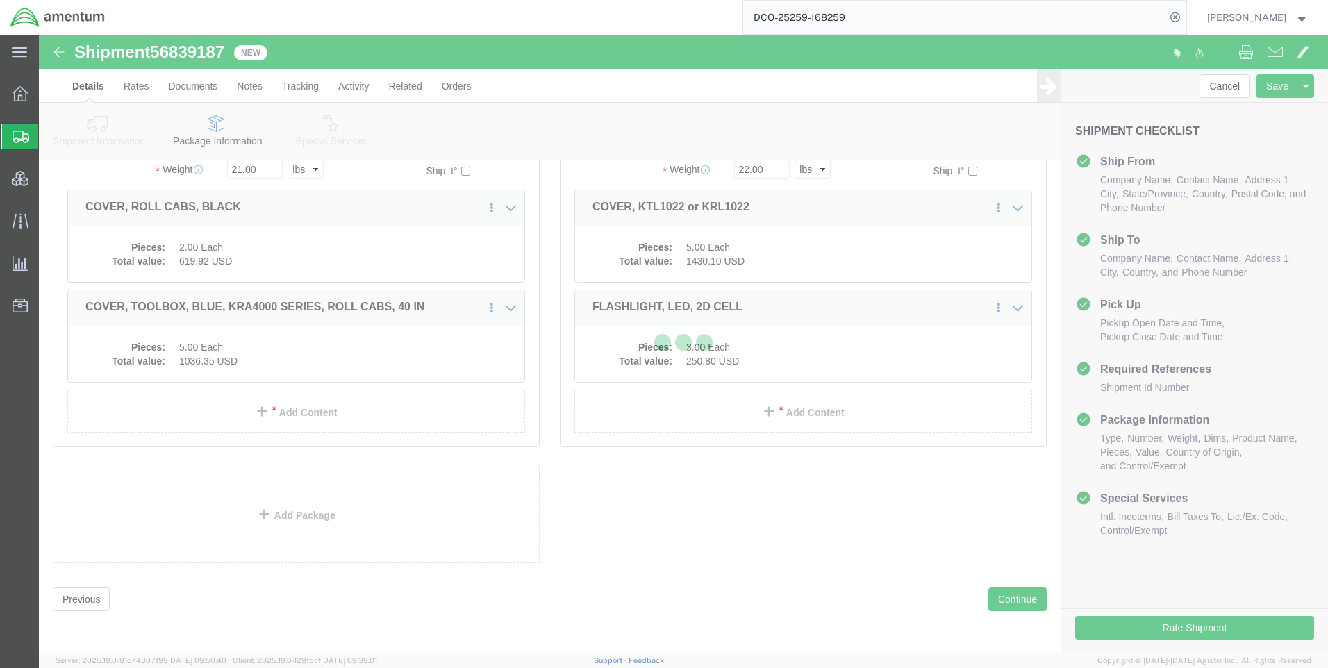
select select
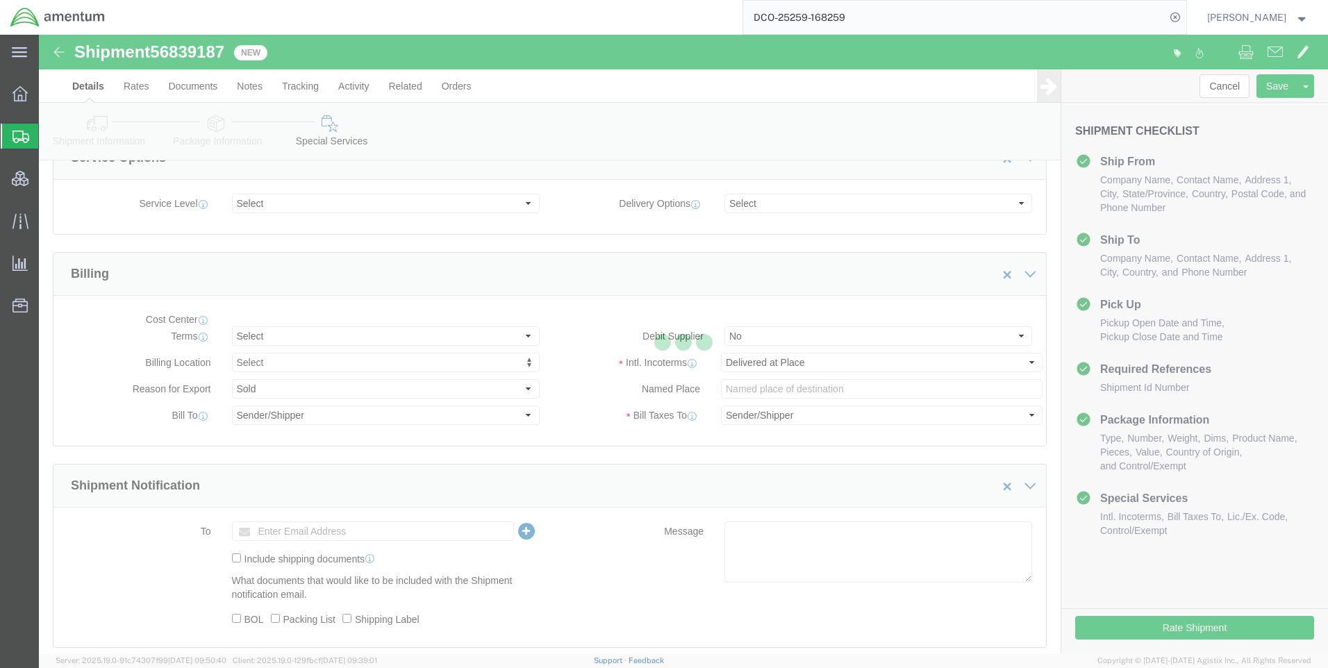
select select "DEPARTMENT"
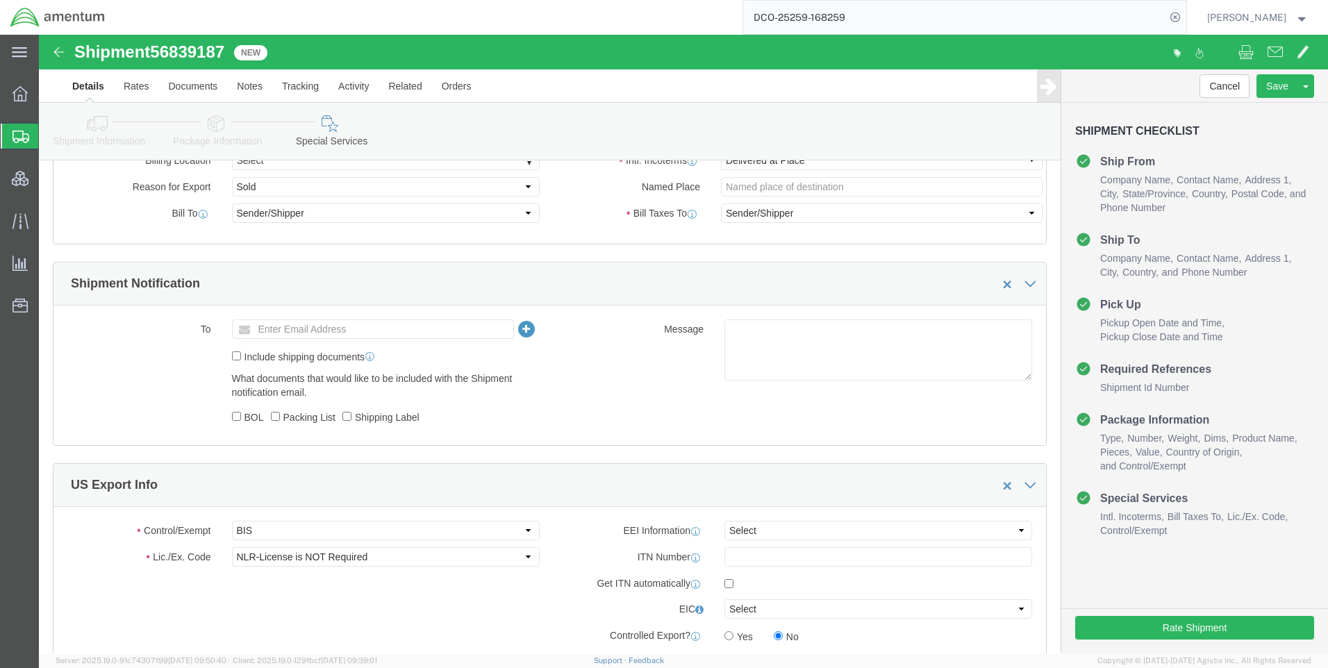
scroll to position [840, 0]
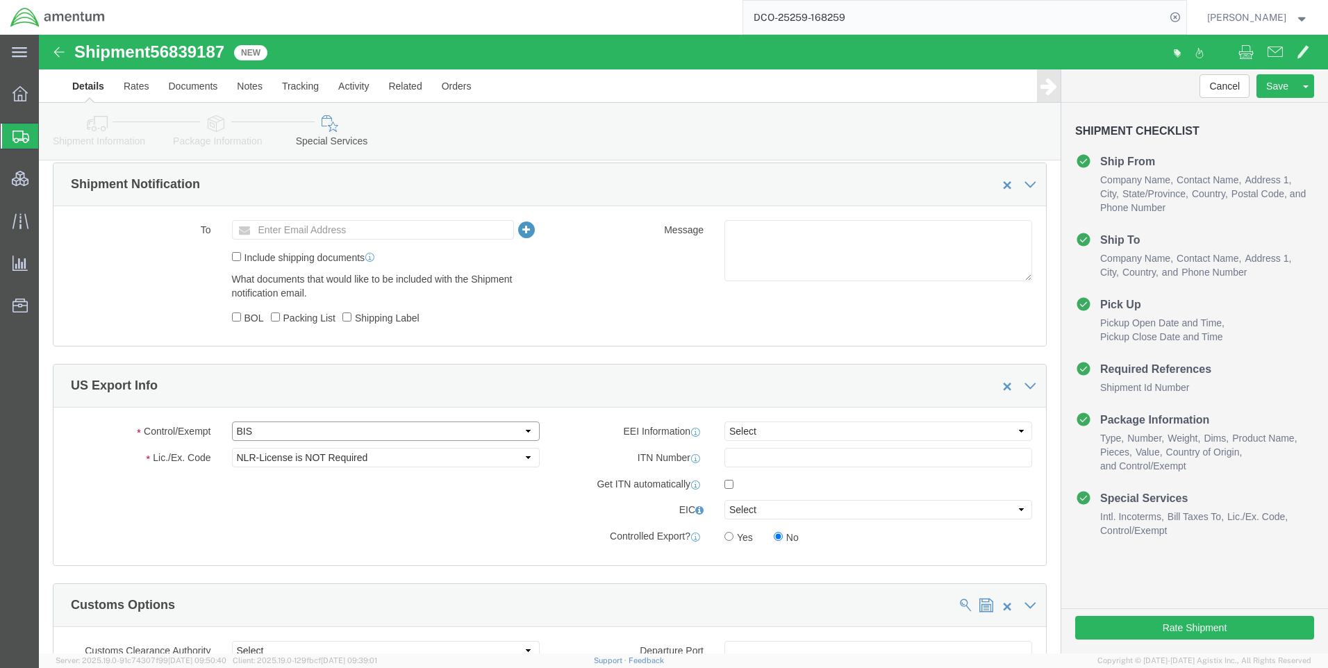
click select "Select ATF BIS DEA EPA FDA FTR ITAR OFAC Other (OPA)"
select select "FTR"
click select "Select ATF BIS DEA EPA FDA FTR ITAR OFAC Other (OPA)"
drag, startPoint x: 259, startPoint y: 422, endPoint x: 261, endPoint y: 413, distance: 9.3
click select "Select 30.2(d)(2) 30.36 30.37(a) 30.37(f) 30.37(g) 30.37(h) 30.37(i) 30.37(j) 3…"
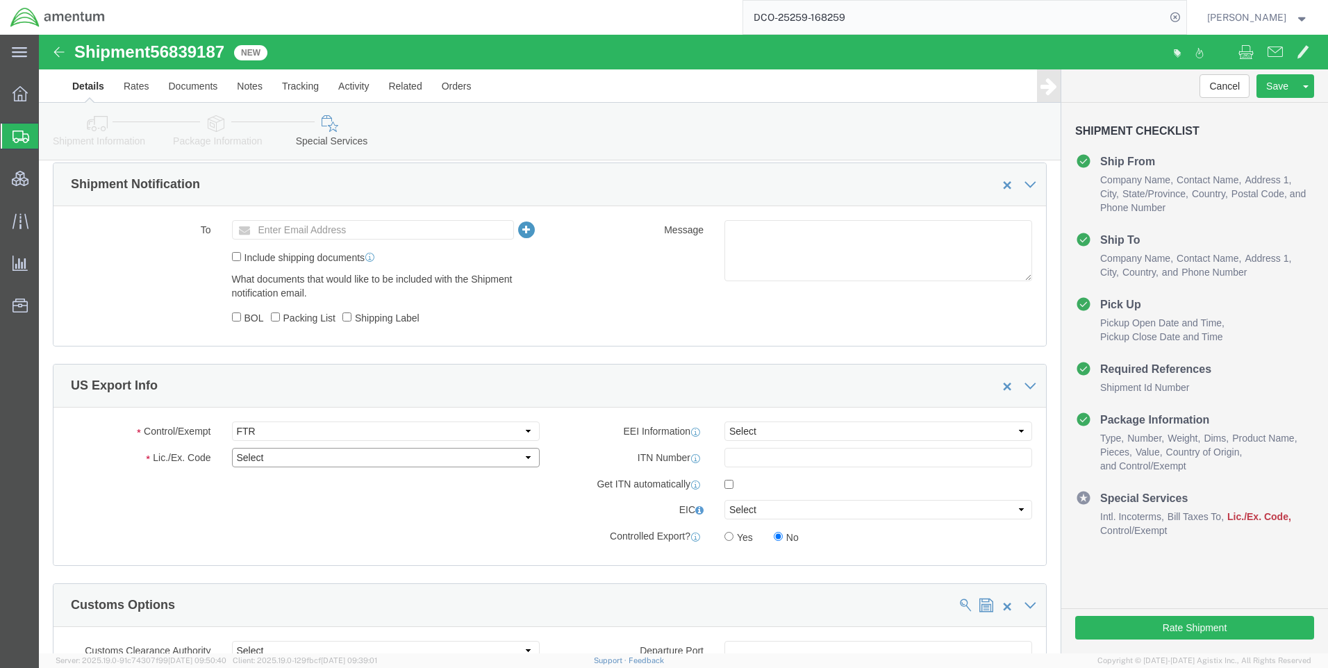
select select "30.37(a)"
click select "Select 30.2(d)(2) 30.36 30.37(a) 30.37(f) 30.37(g) 30.37(h) 30.37(i) 30.37(j) 3…"
click select "Select AES-Direct EEI Carrier File EEI EEI Exempt"
select select "EXEM"
click select "Select AES-Direct EEI Carrier File EEI EEI Exempt"
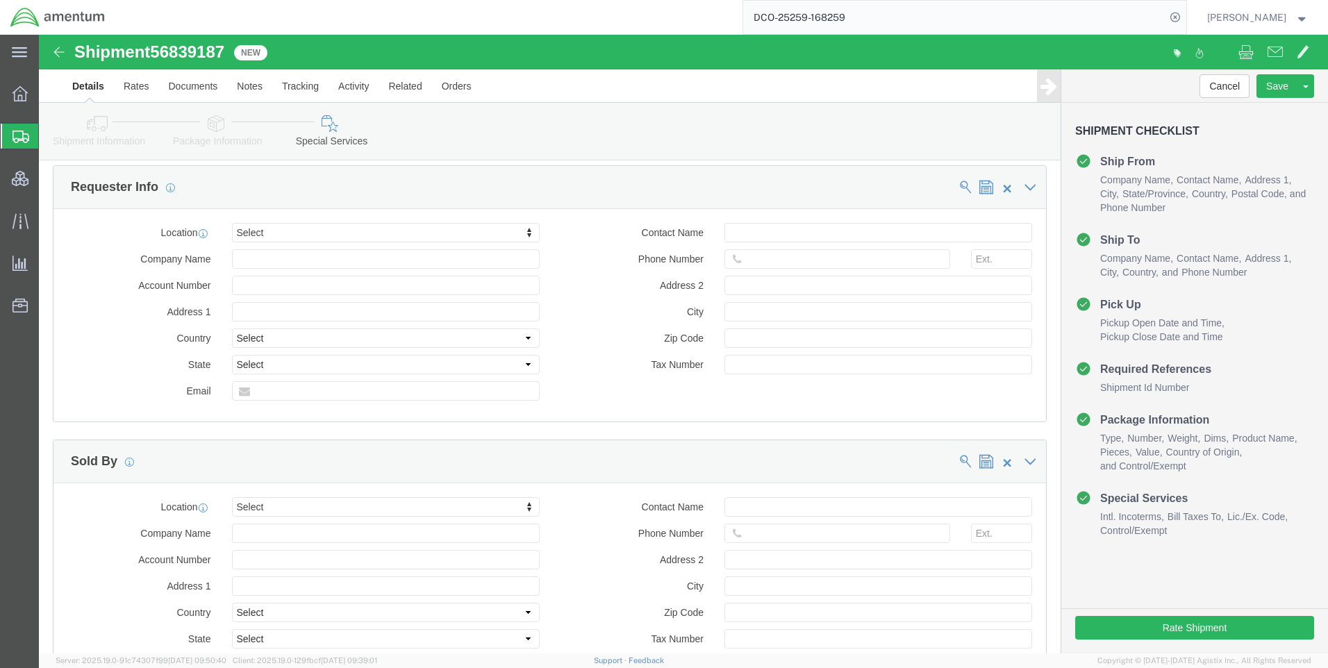
scroll to position [1048, 0]
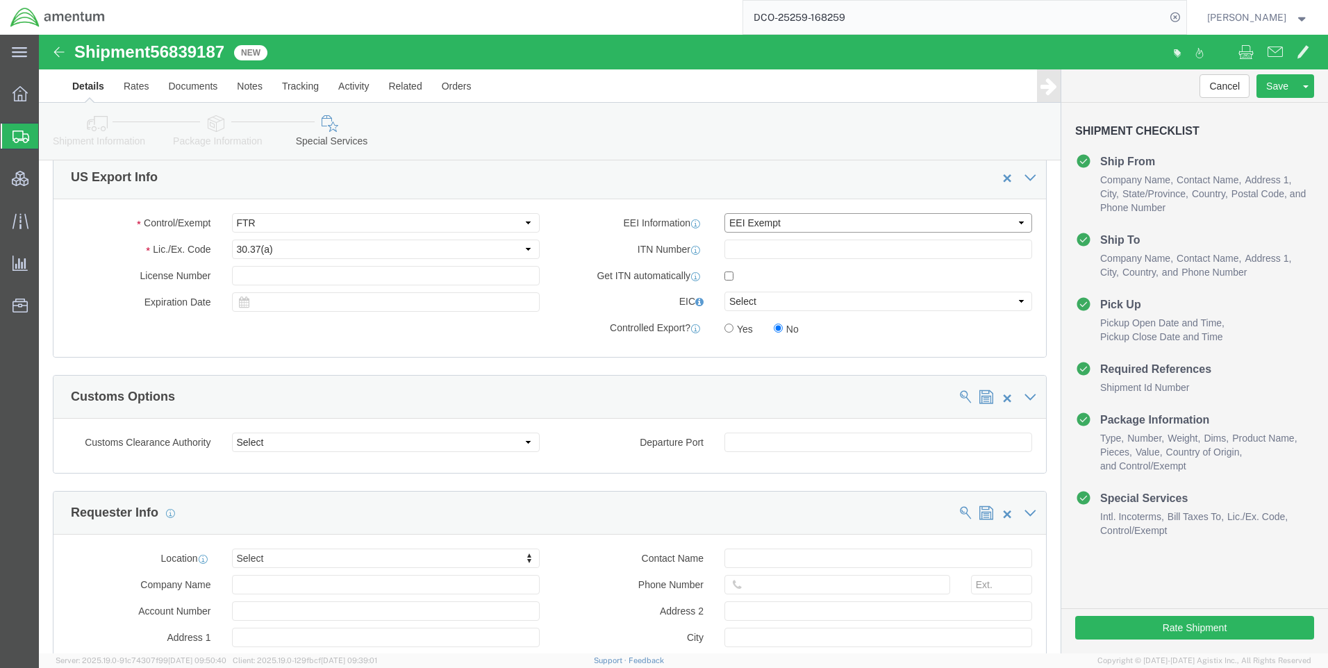
click select "Select AES-Direct EEI Carrier File EEI EEI Exempt"
click button "Rate Shipment"
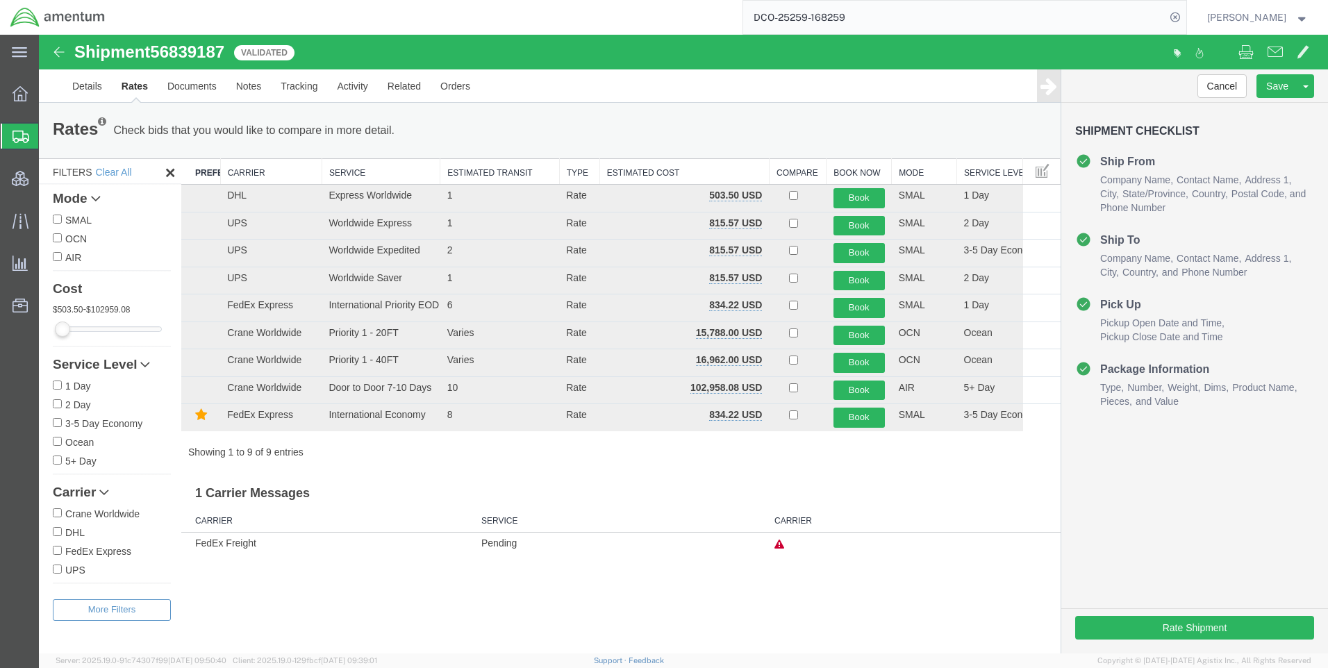
scroll to position [0, 0]
drag, startPoint x: 733, startPoint y: 193, endPoint x: 701, endPoint y: 185, distance: 33.0
click at [701, 185] on td "503.50 USD" at bounding box center [683, 199] width 169 height 28
copy b "503.50"
